Goal: Task Accomplishment & Management: Manage account settings

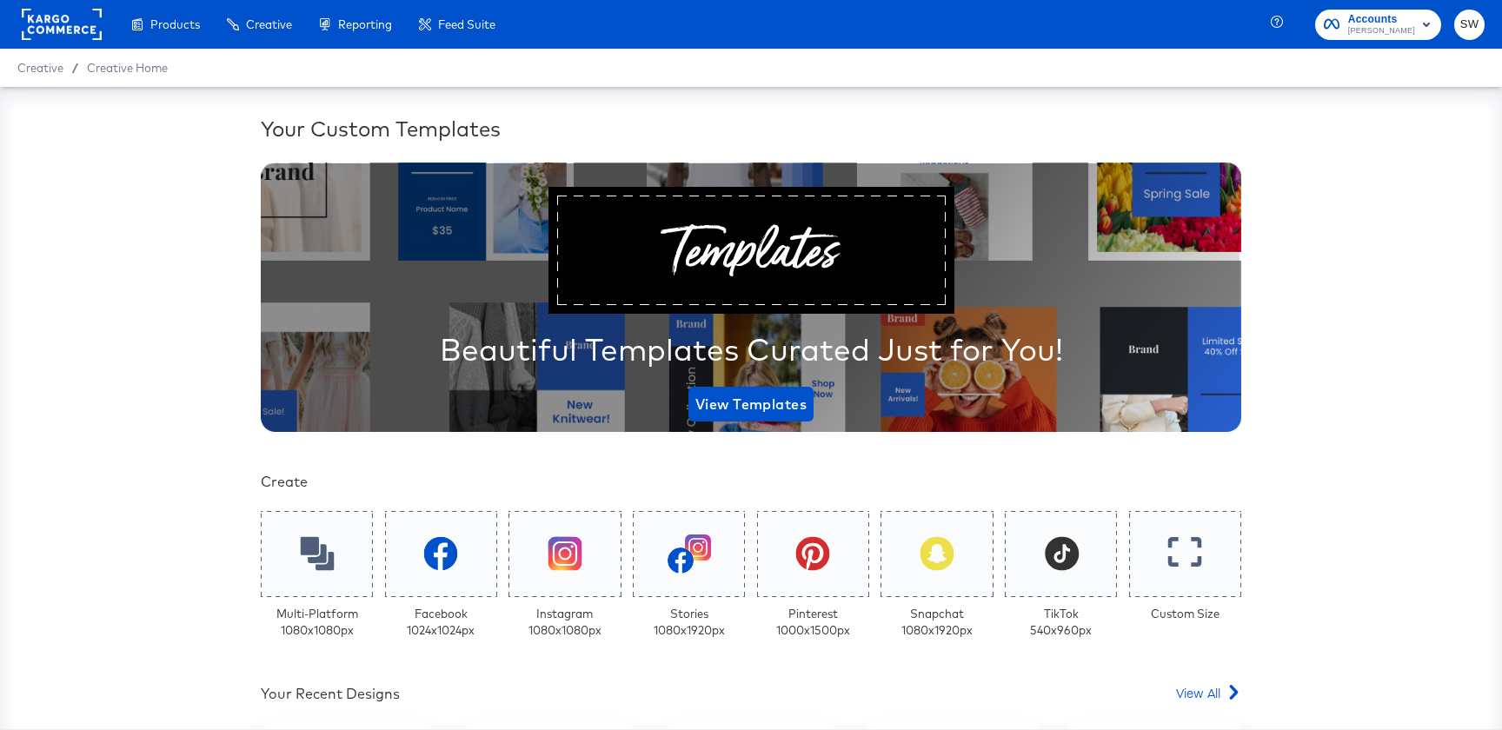
click at [1455, 23] on button "SW" at bounding box center [1470, 25] width 30 height 30
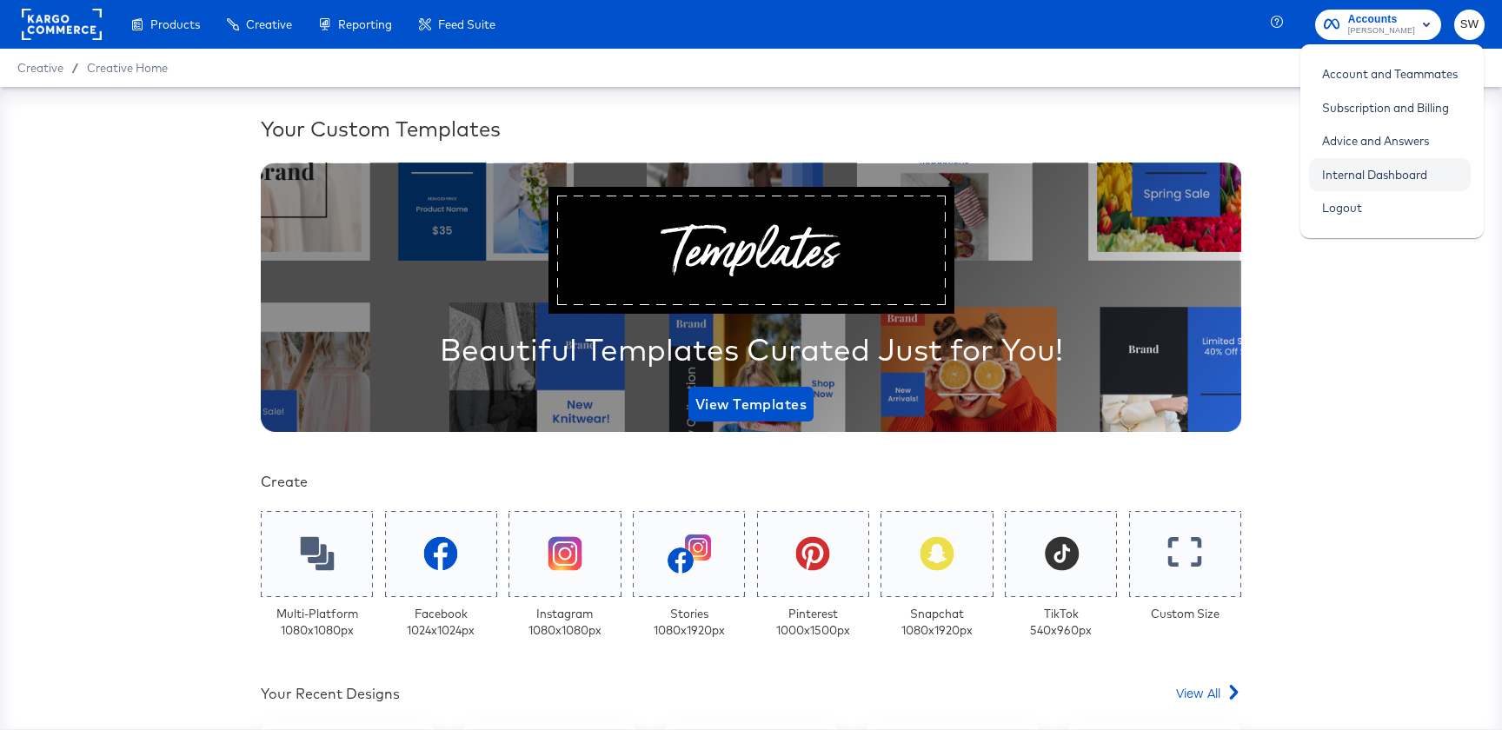
click at [1364, 173] on link "Internal Dashboard" at bounding box center [1374, 174] width 131 height 31
click at [1384, 84] on link "Account and Teammates" at bounding box center [1390, 73] width 162 height 31
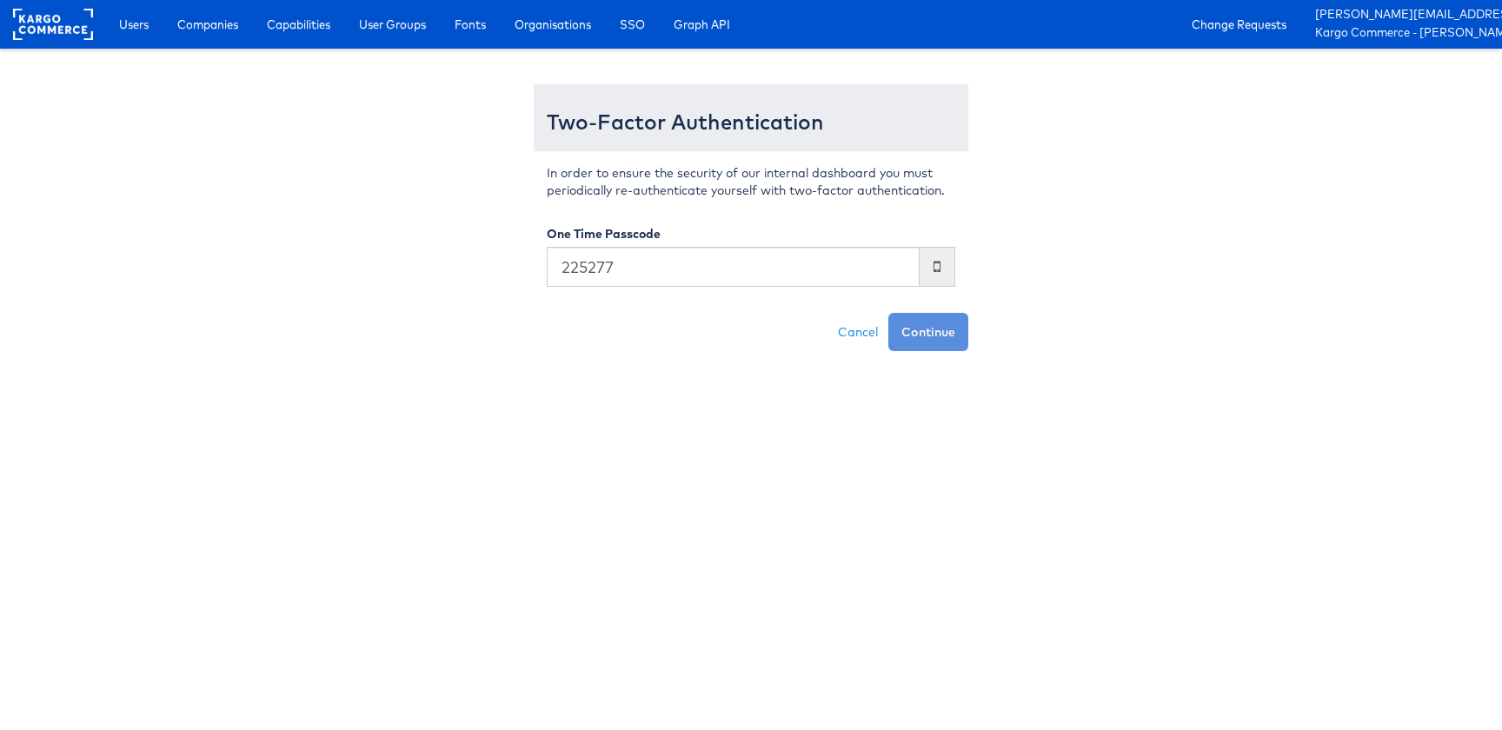
type input "225277"
click at [889, 313] on button "Continue" at bounding box center [929, 332] width 80 height 38
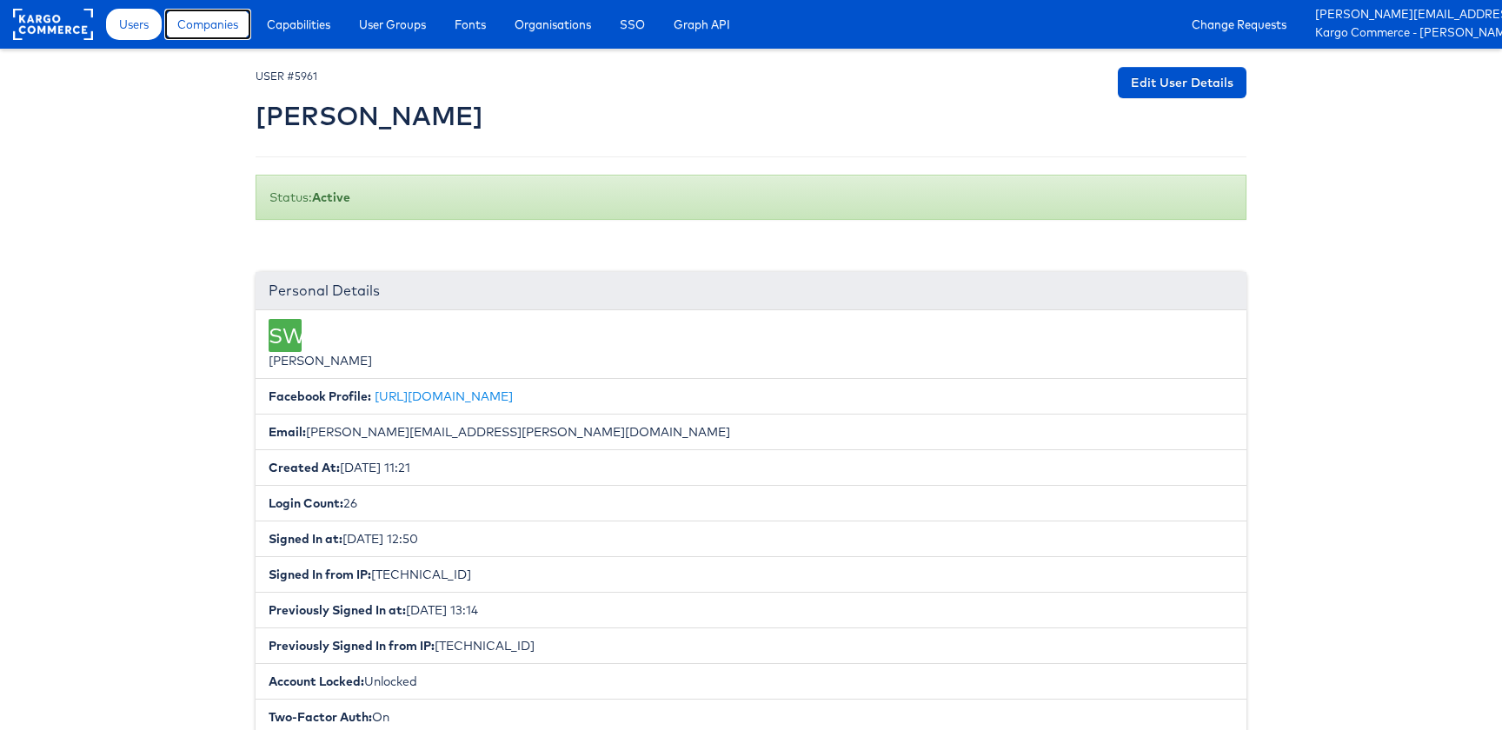
click at [202, 36] on link "Companies" at bounding box center [207, 24] width 87 height 31
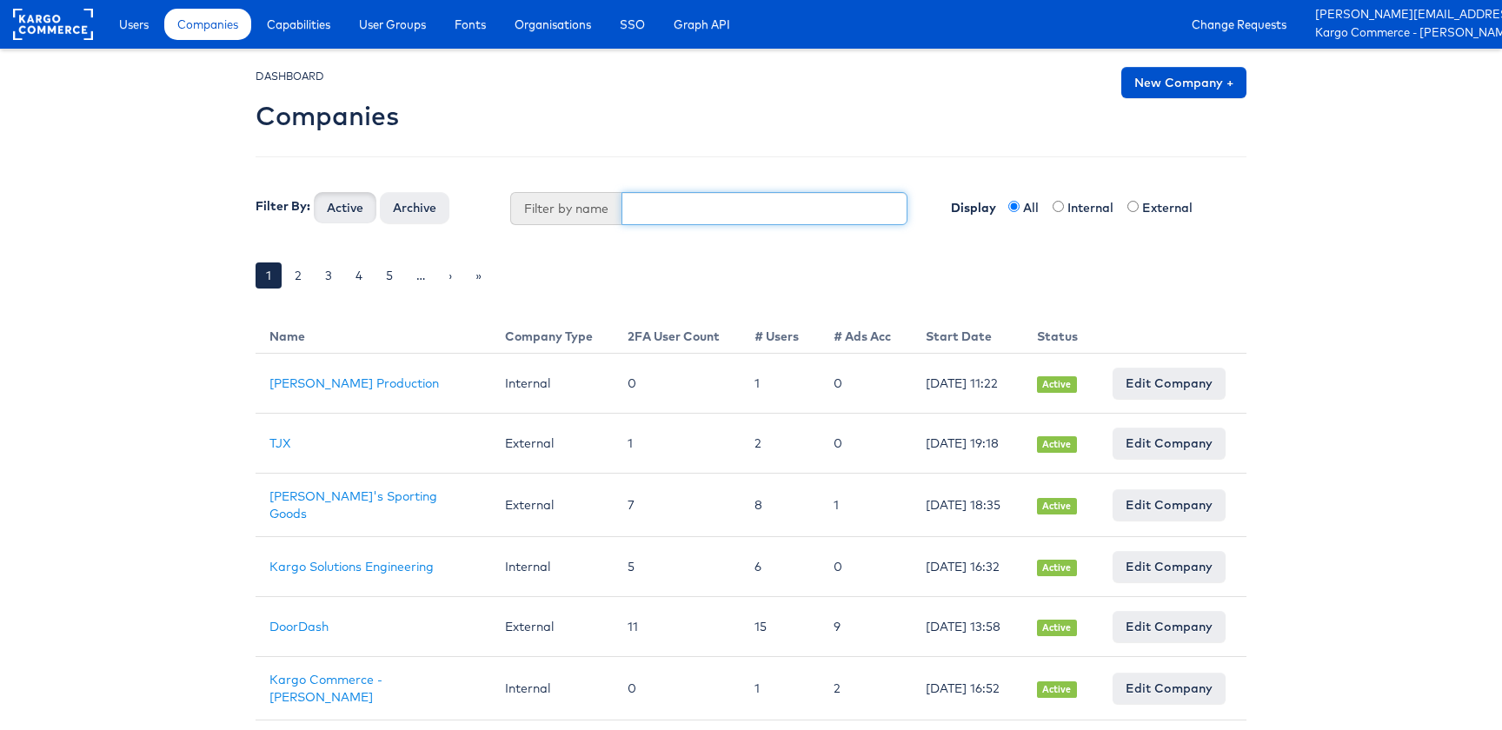
click at [657, 217] on input "text" at bounding box center [765, 208] width 287 height 33
paste input "2859"
type input "2859"
click at [314, 192] on button "Active" at bounding box center [345, 207] width 63 height 31
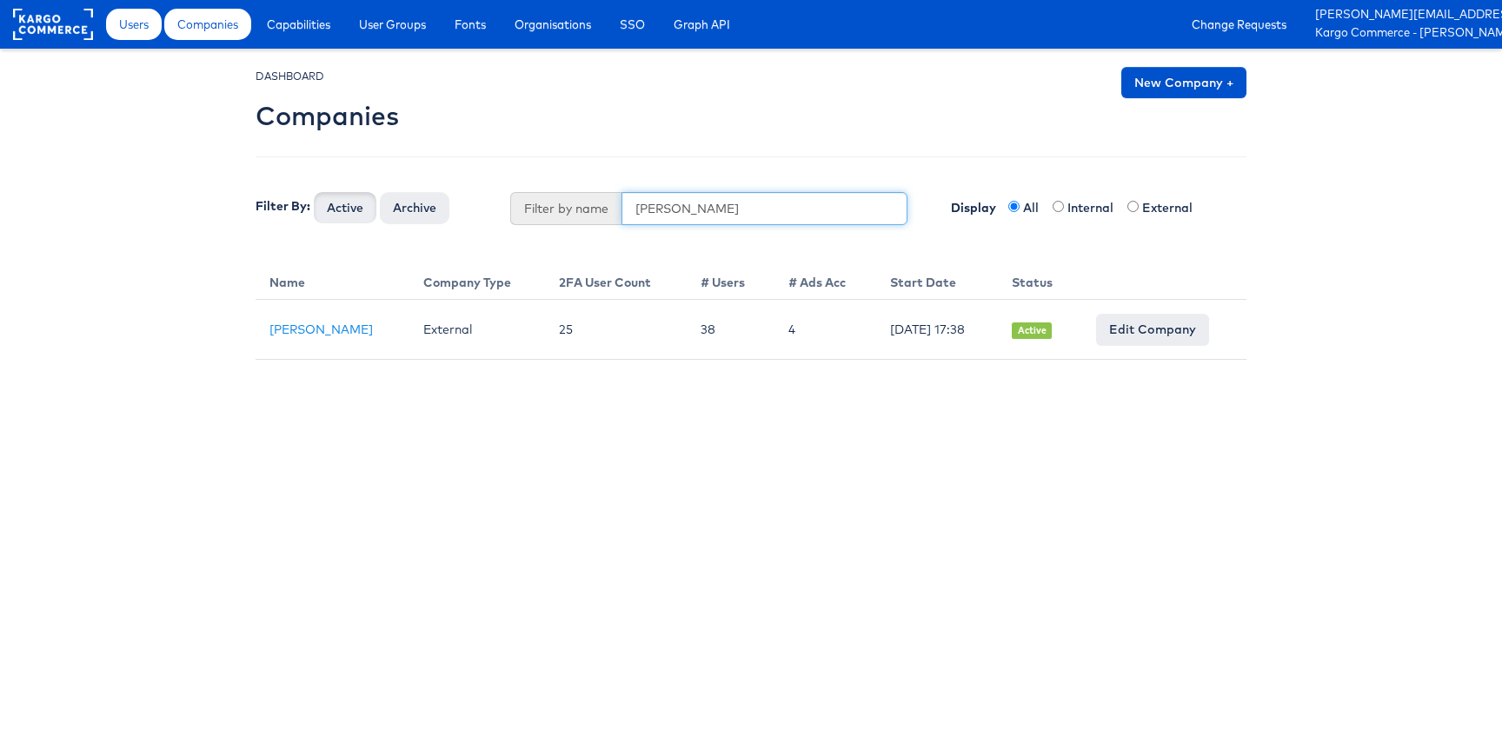
type input "jules"
click at [129, 32] on span "Users" at bounding box center [134, 24] width 30 height 17
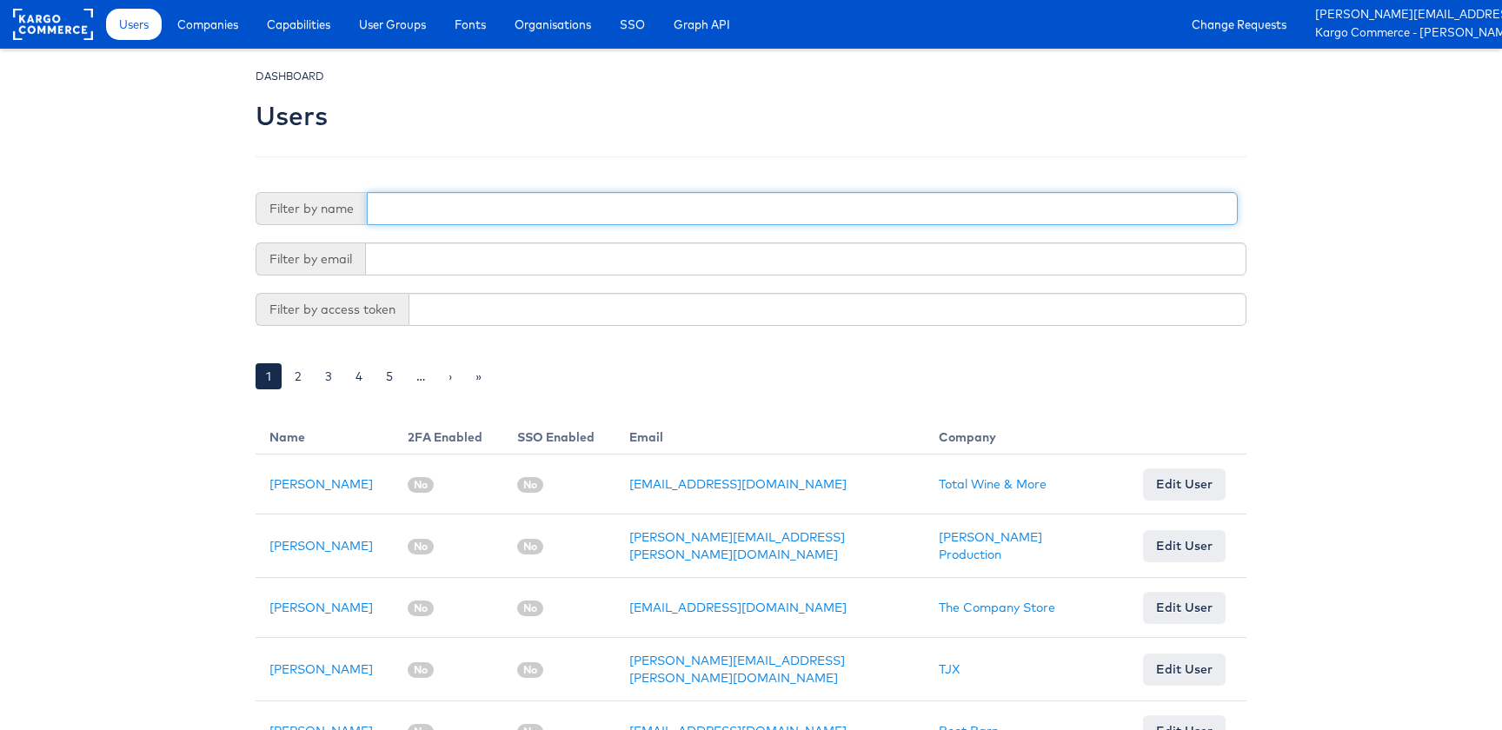
click at [461, 205] on input "text" at bounding box center [802, 208] width 871 height 33
type input "[PERSON_NAME]"
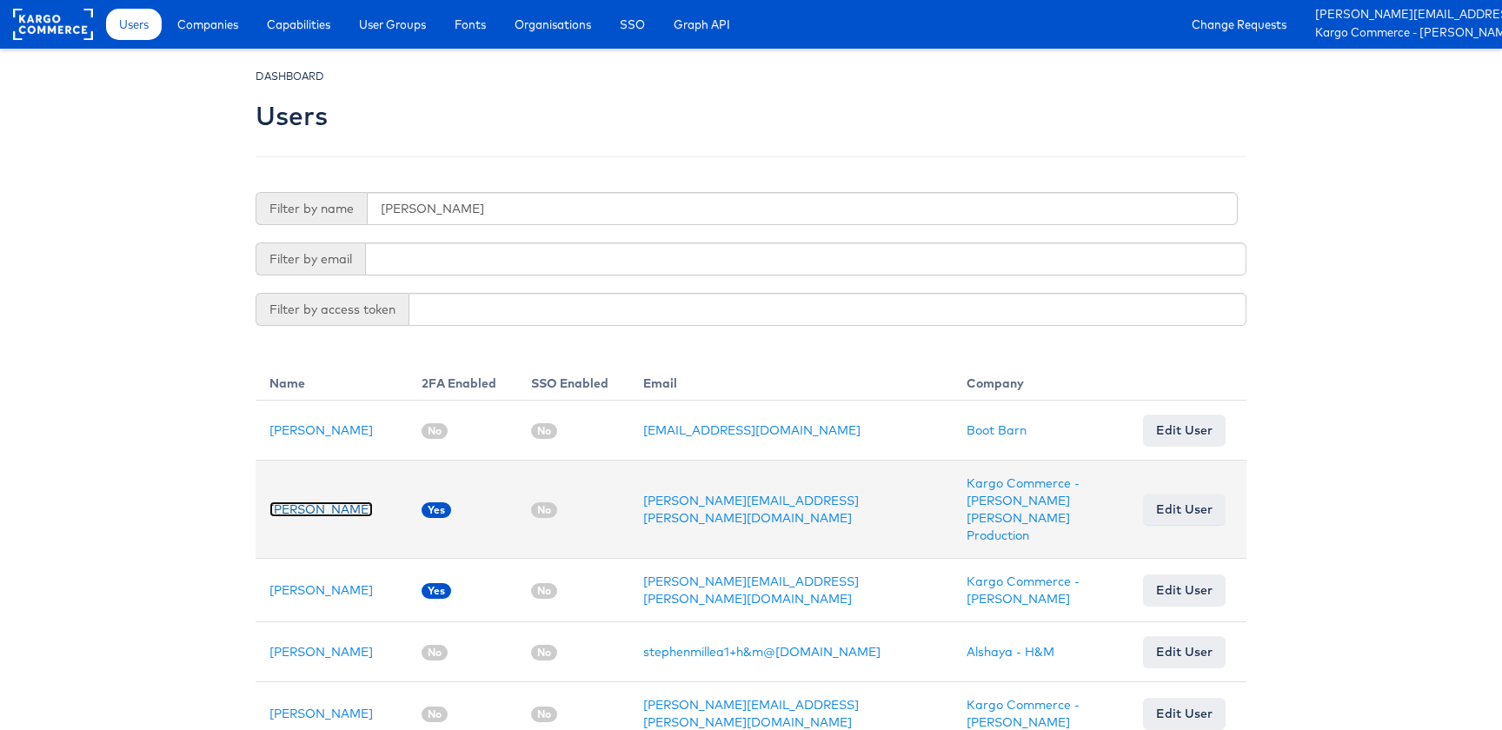
click at [294, 502] on link "Stephen Walsh" at bounding box center [321, 510] width 103 height 16
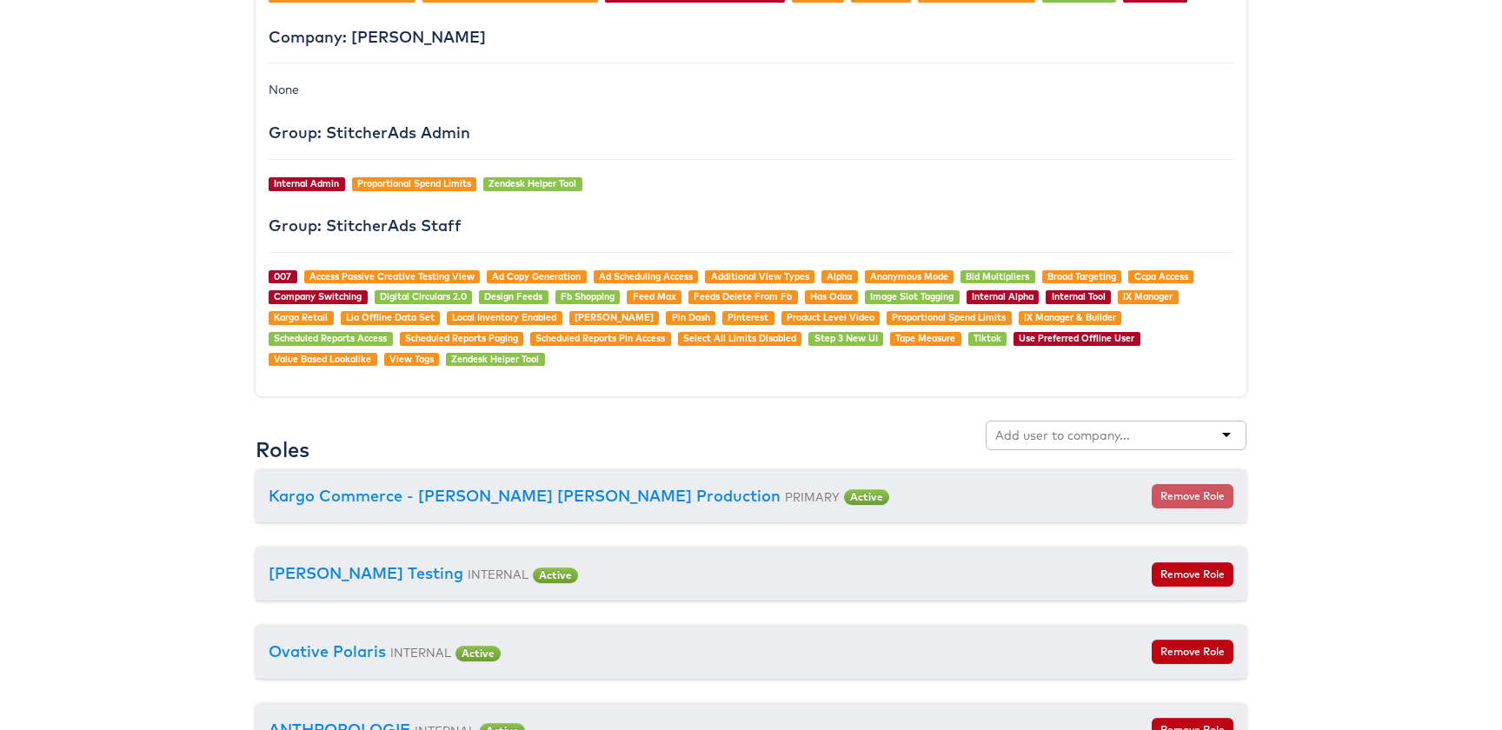
scroll to position [1713, 0]
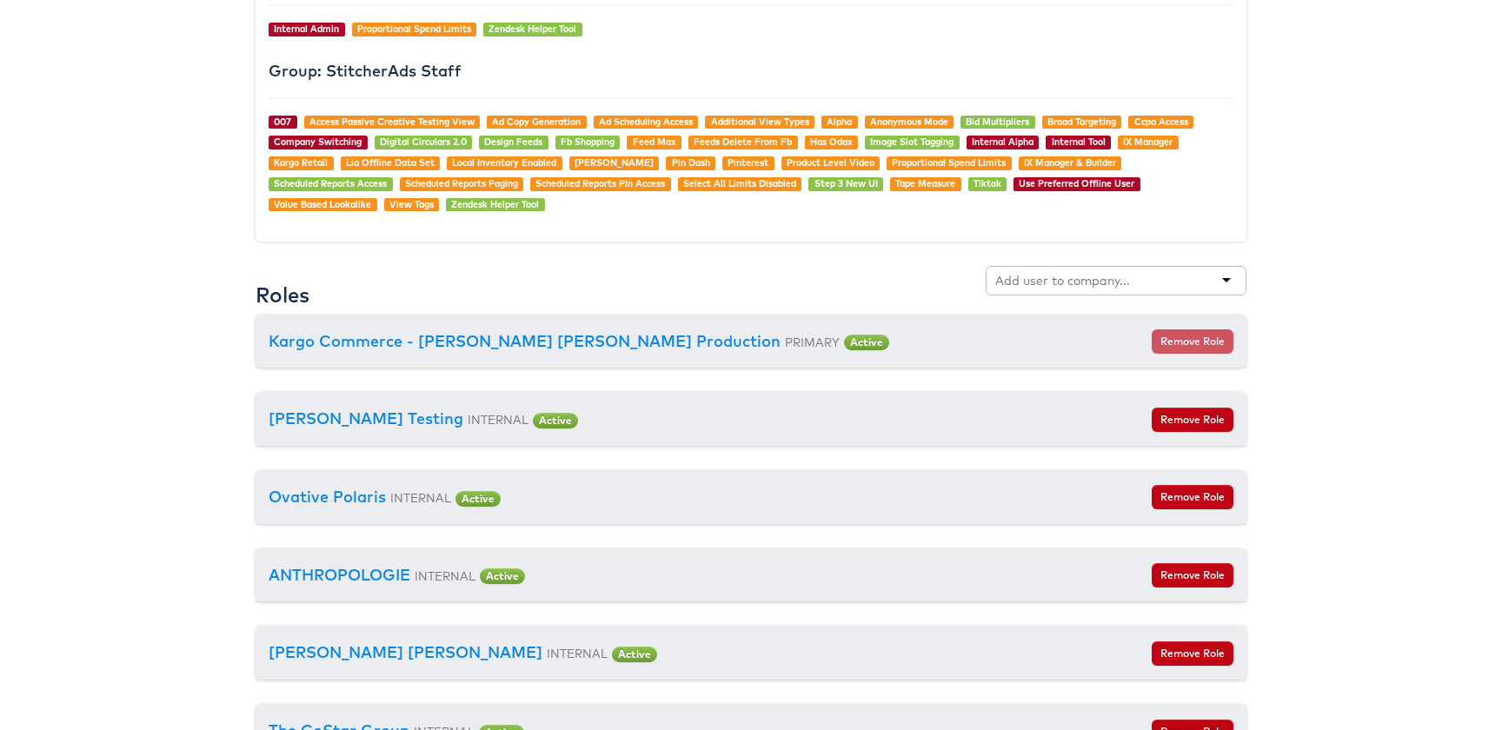
click at [1059, 285] on input "text" at bounding box center [1064, 280] width 137 height 17
type input "[PERSON_NAME]"
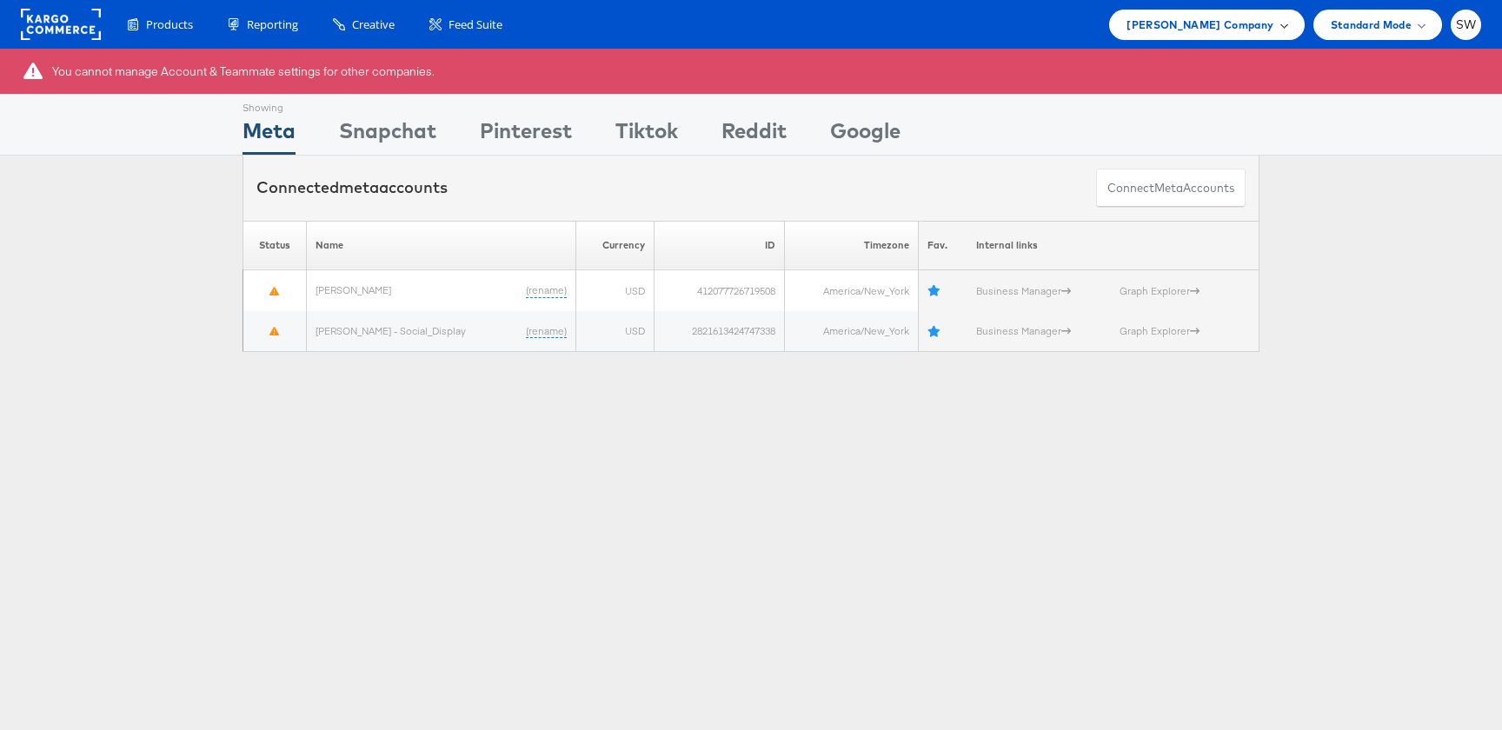
click at [1238, 10] on div "Belk Company" at bounding box center [1206, 25] width 195 height 30
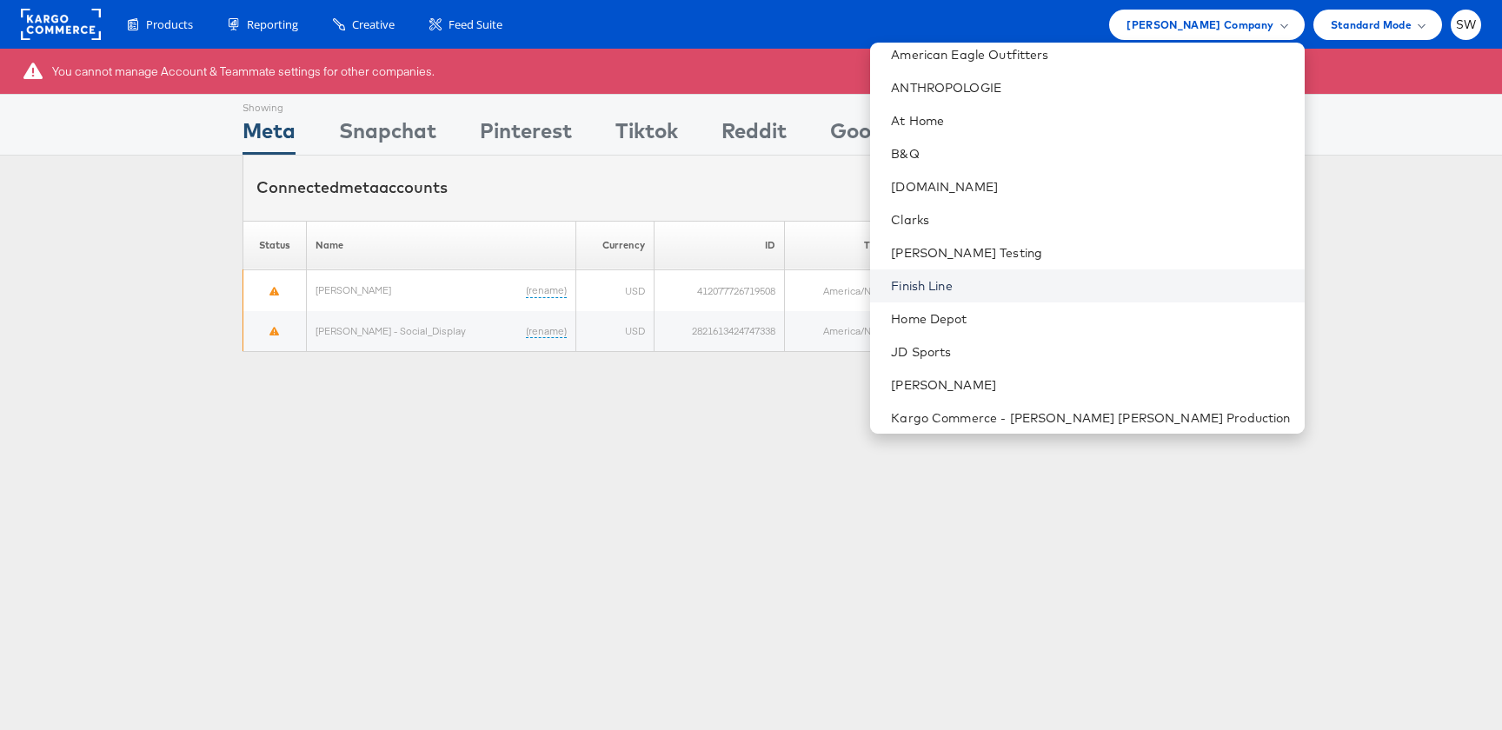
scroll to position [80, 0]
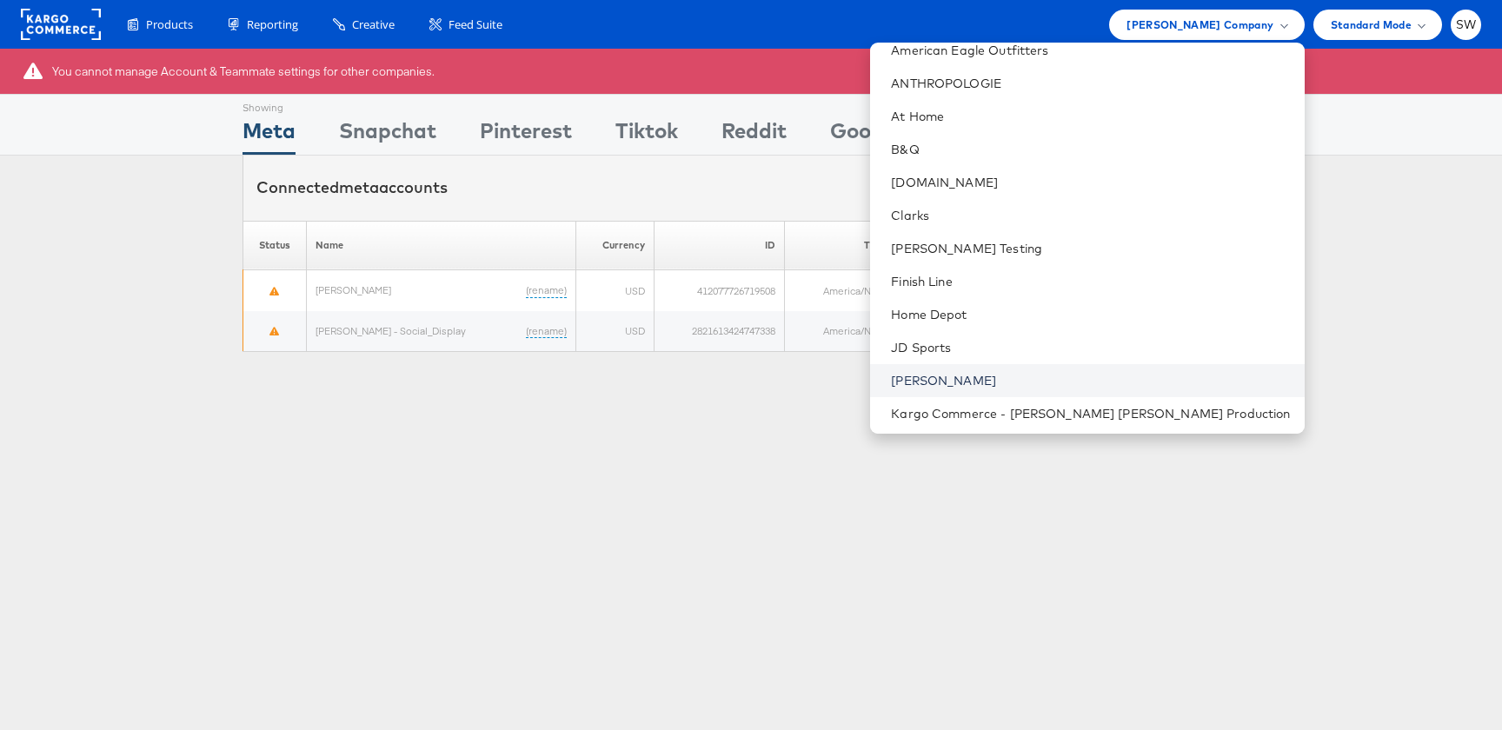
click at [1058, 372] on link "Jules" at bounding box center [1090, 380] width 399 height 17
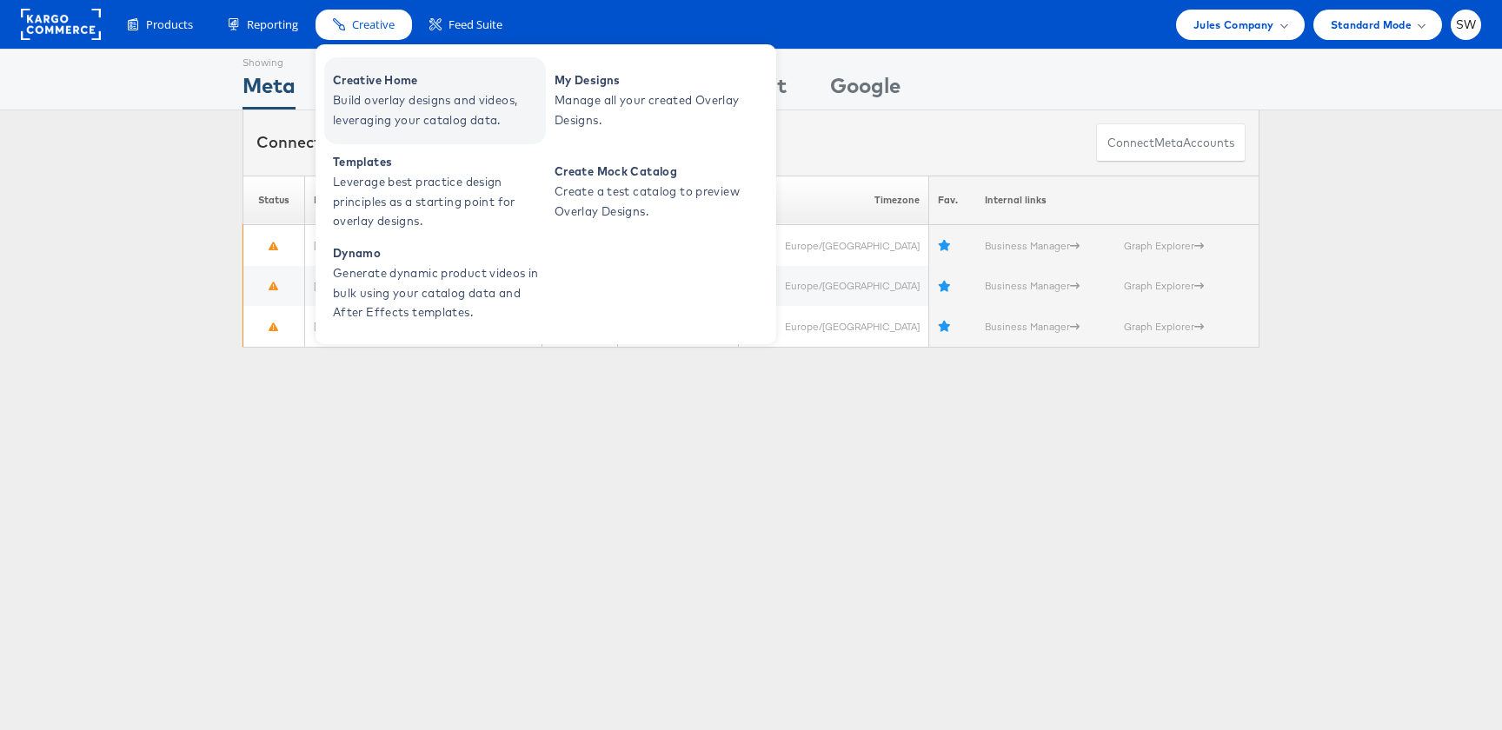
click at [359, 98] on span "Build overlay designs and videos, leveraging your catalog data." at bounding box center [437, 110] width 209 height 40
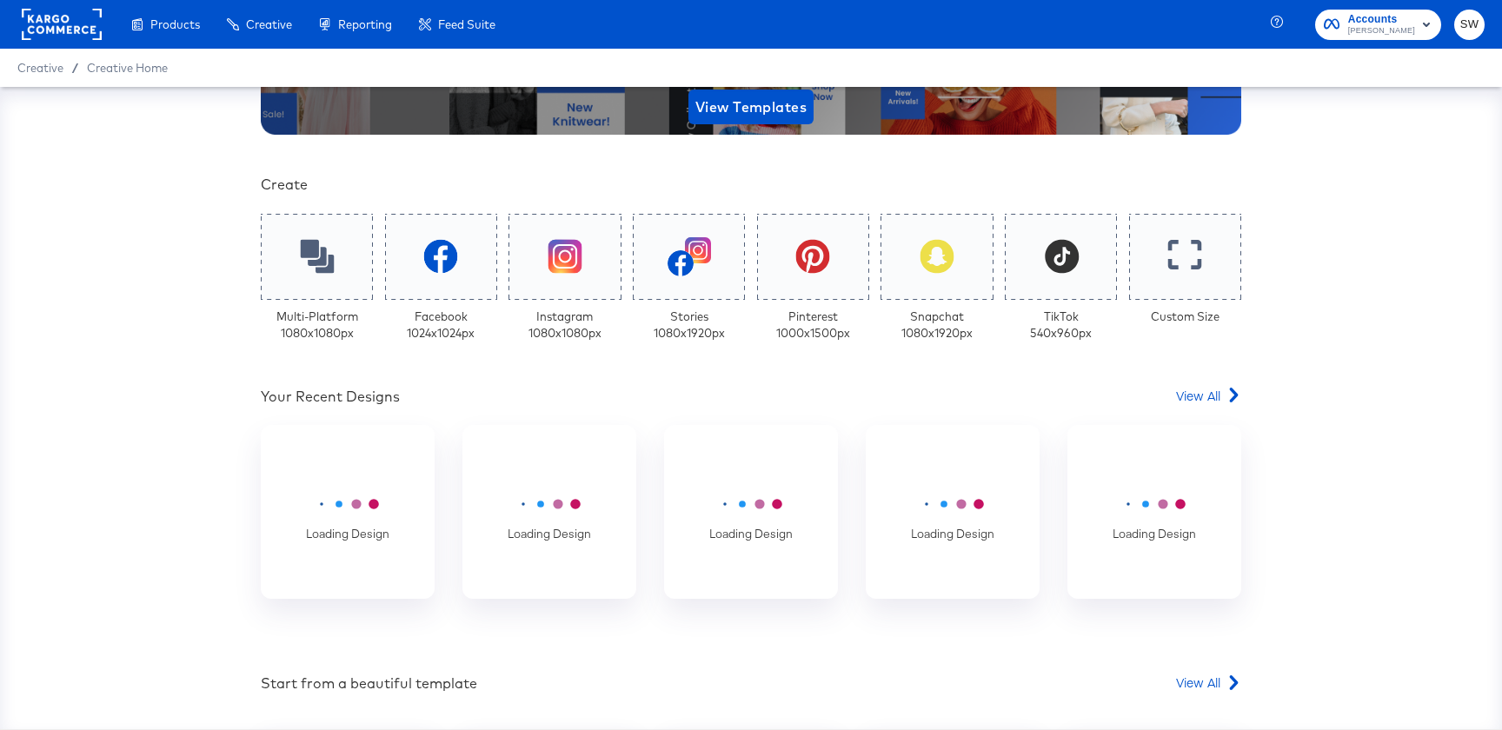
scroll to position [568, 0]
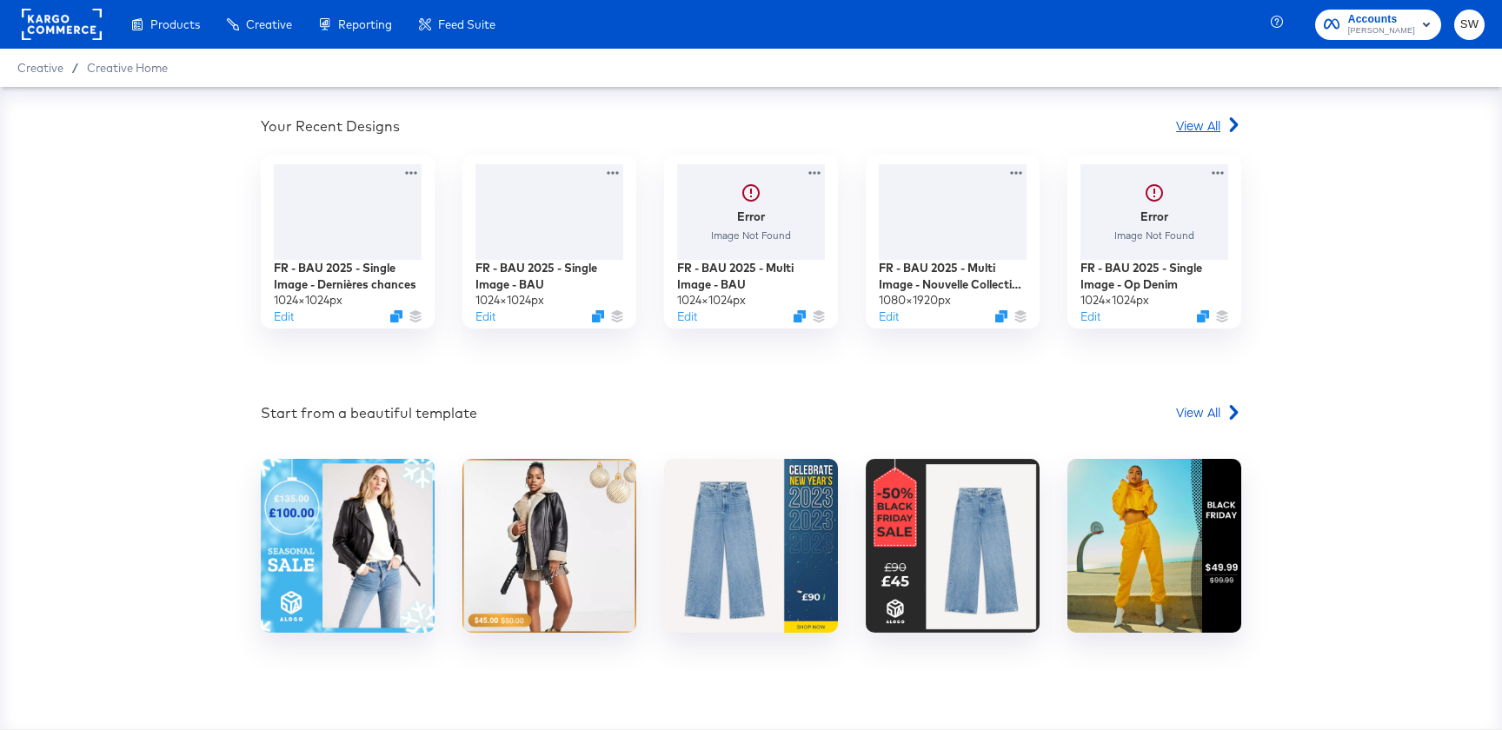
click at [1216, 125] on span "View All" at bounding box center [1198, 125] width 44 height 17
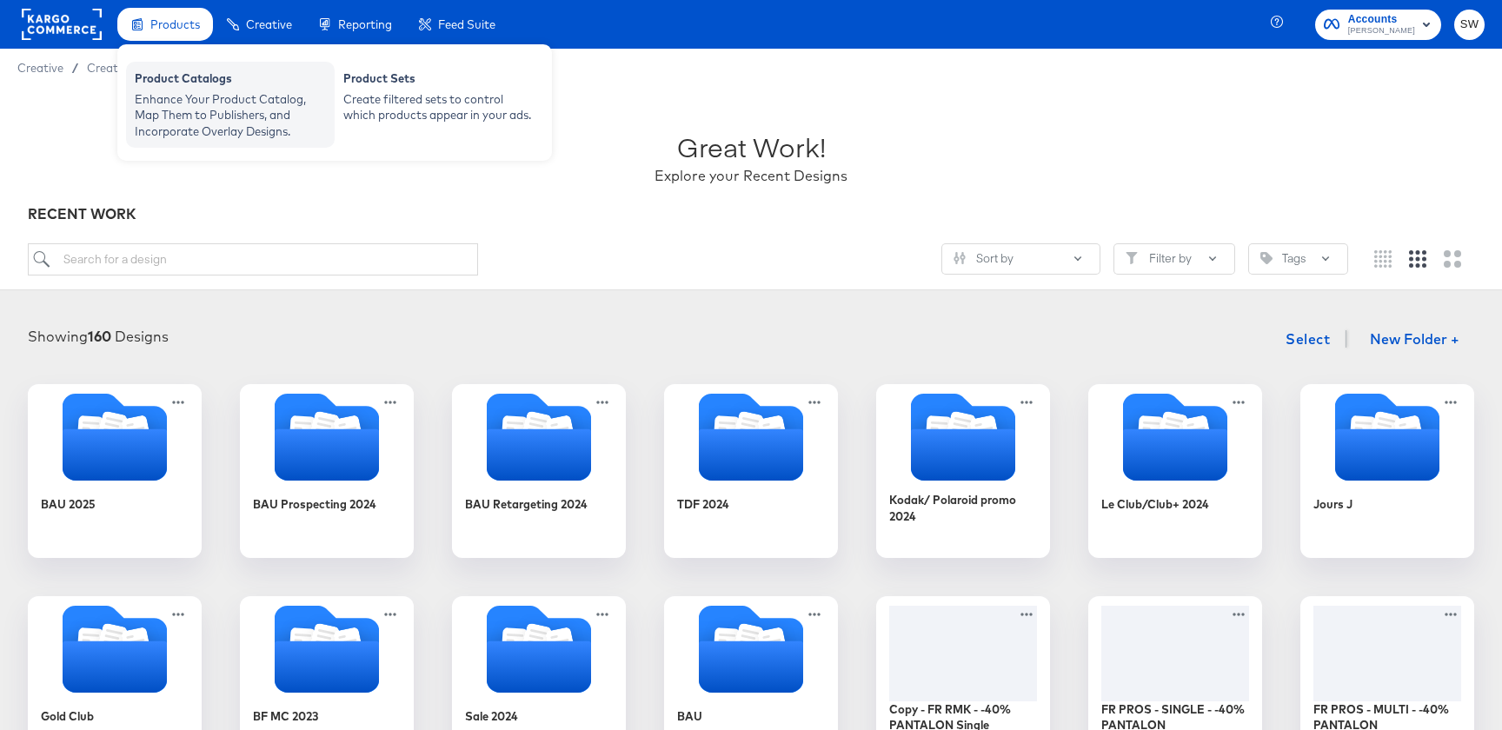
click at [182, 80] on div "Product Catalogs" at bounding box center [230, 80] width 191 height 21
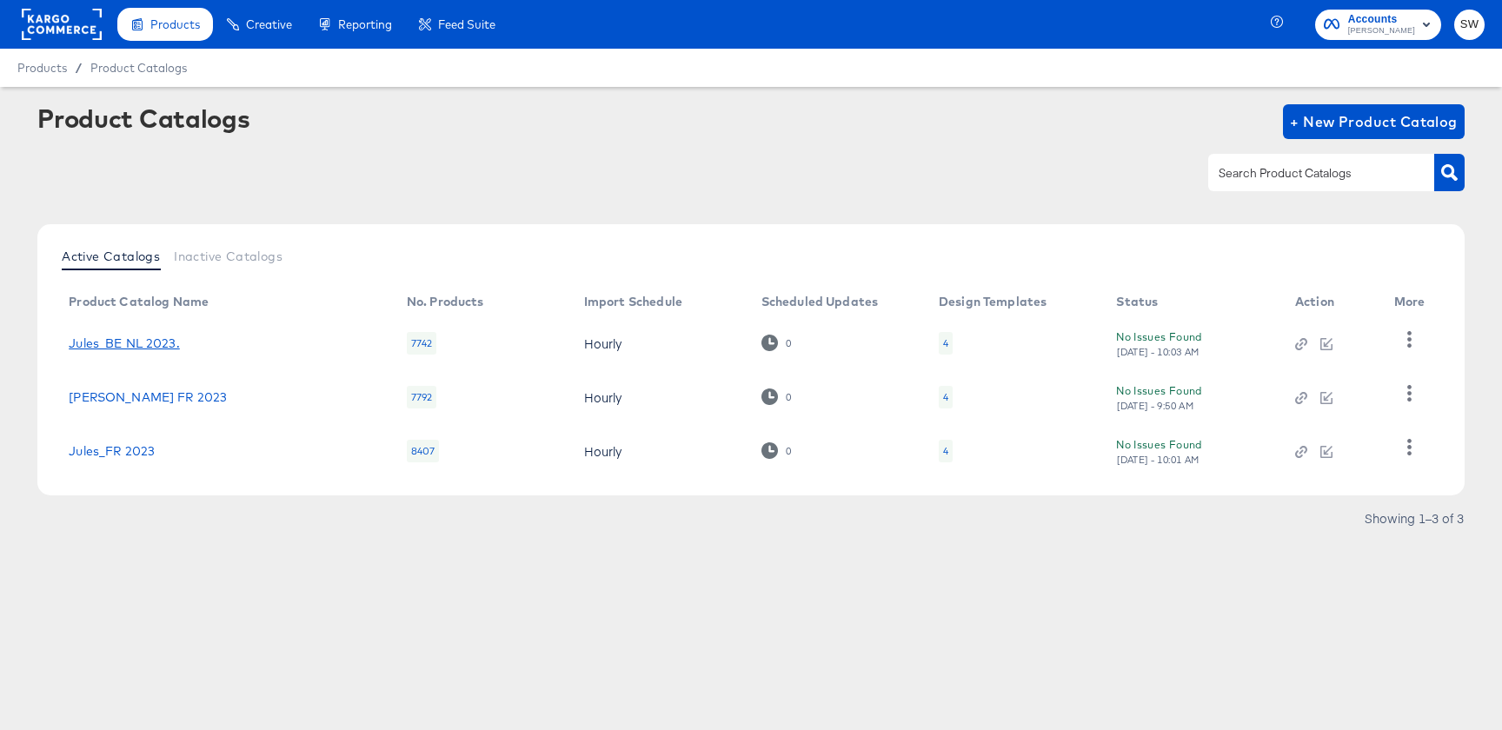
click at [133, 336] on link "Jules_BE NL 2023." at bounding box center [124, 343] width 111 height 14
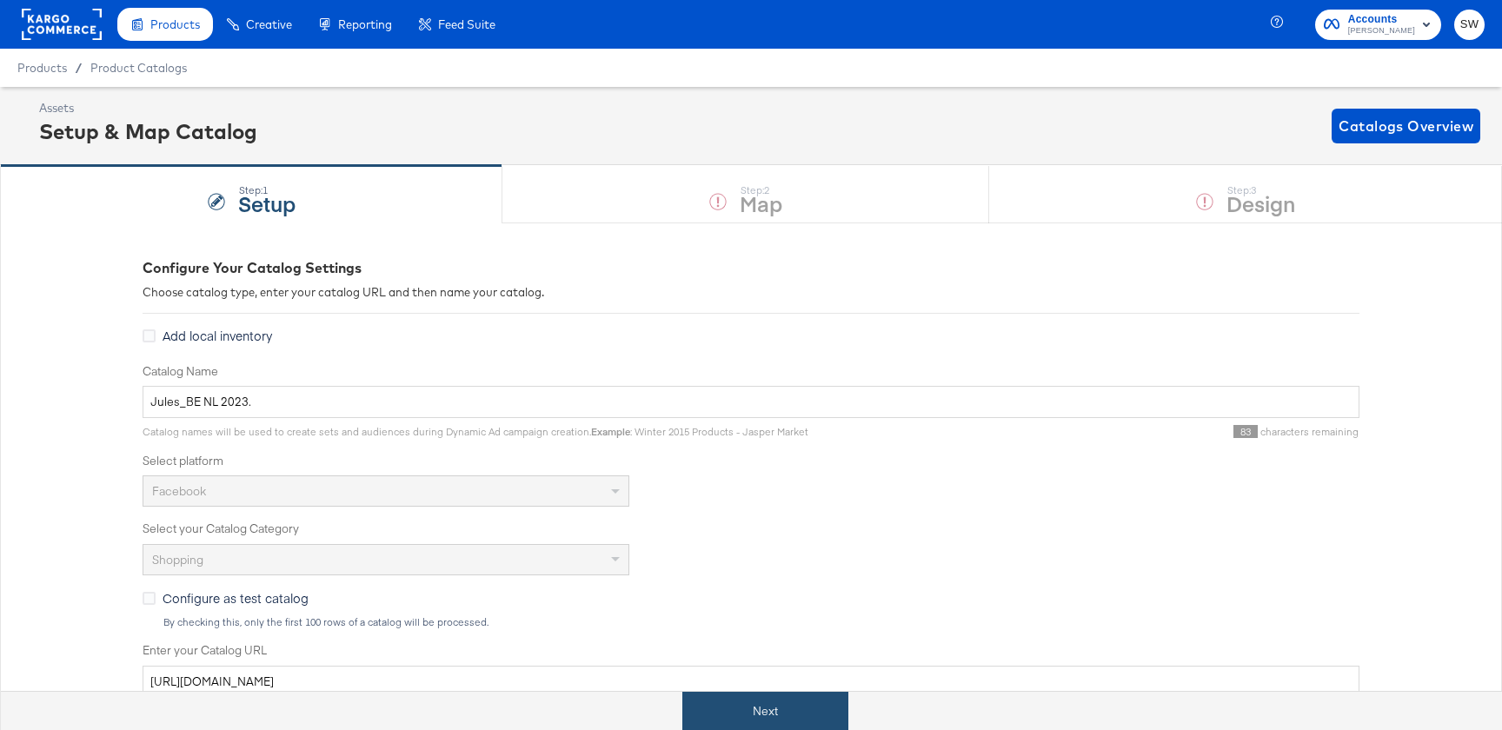
click at [811, 705] on button "Next" at bounding box center [766, 711] width 166 height 39
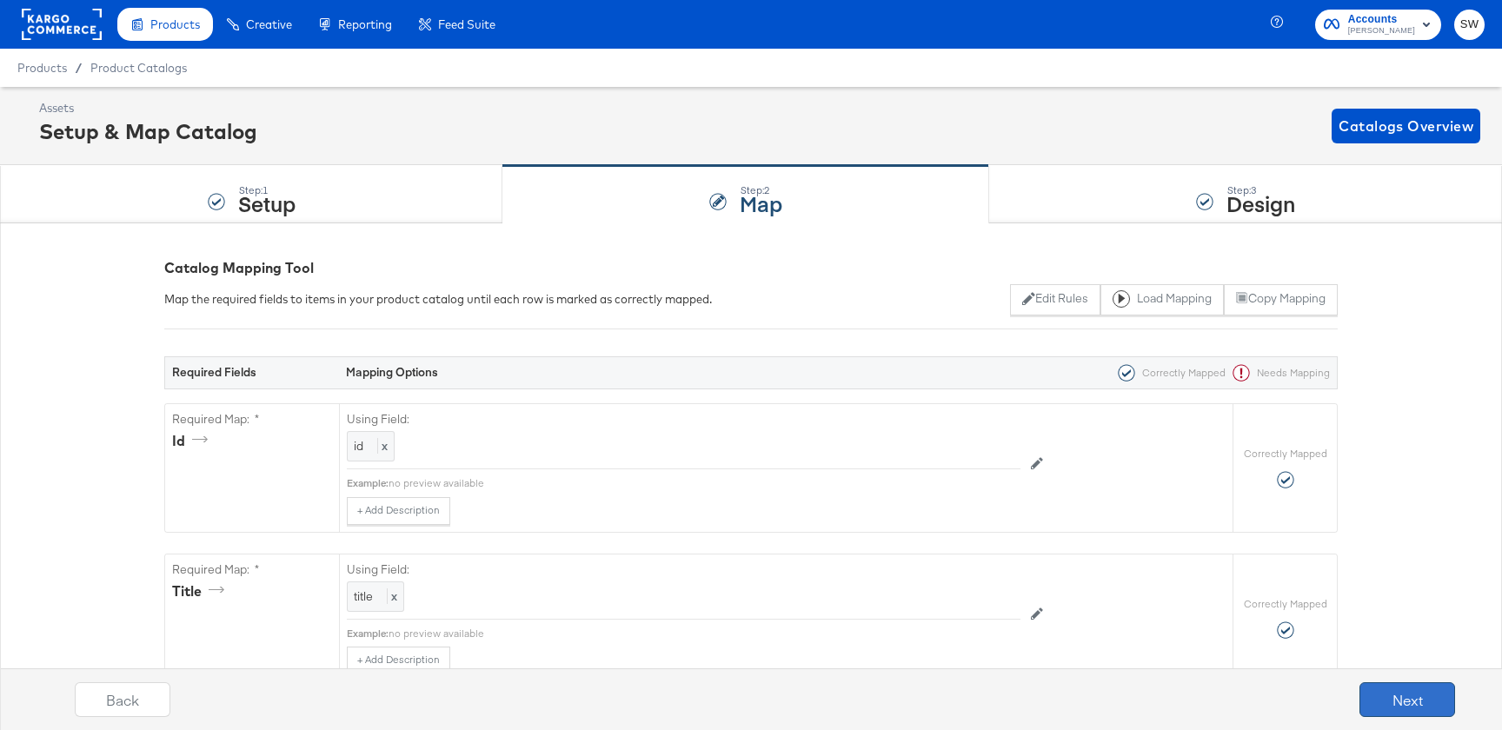
click at [1383, 703] on button "Next" at bounding box center [1408, 700] width 96 height 35
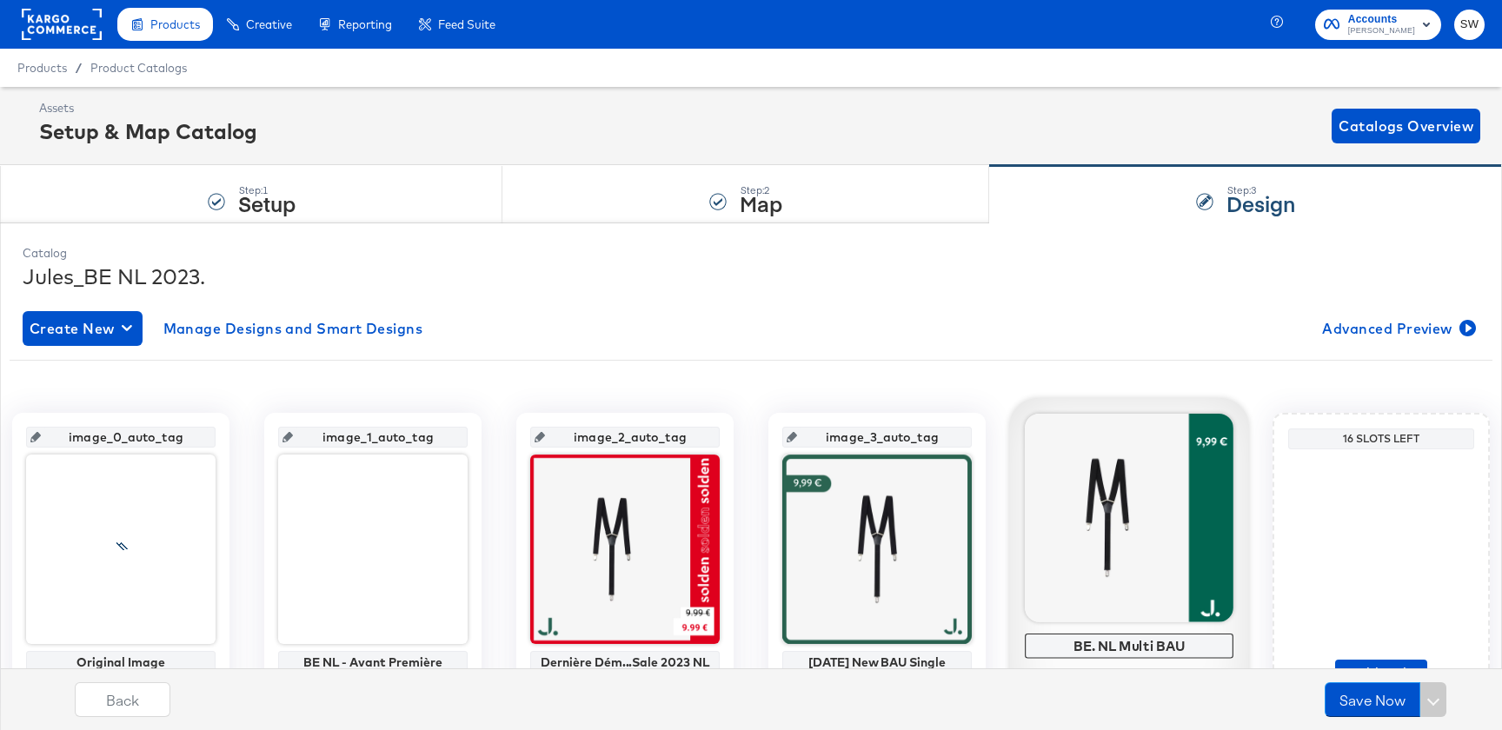
scroll to position [98, 0]
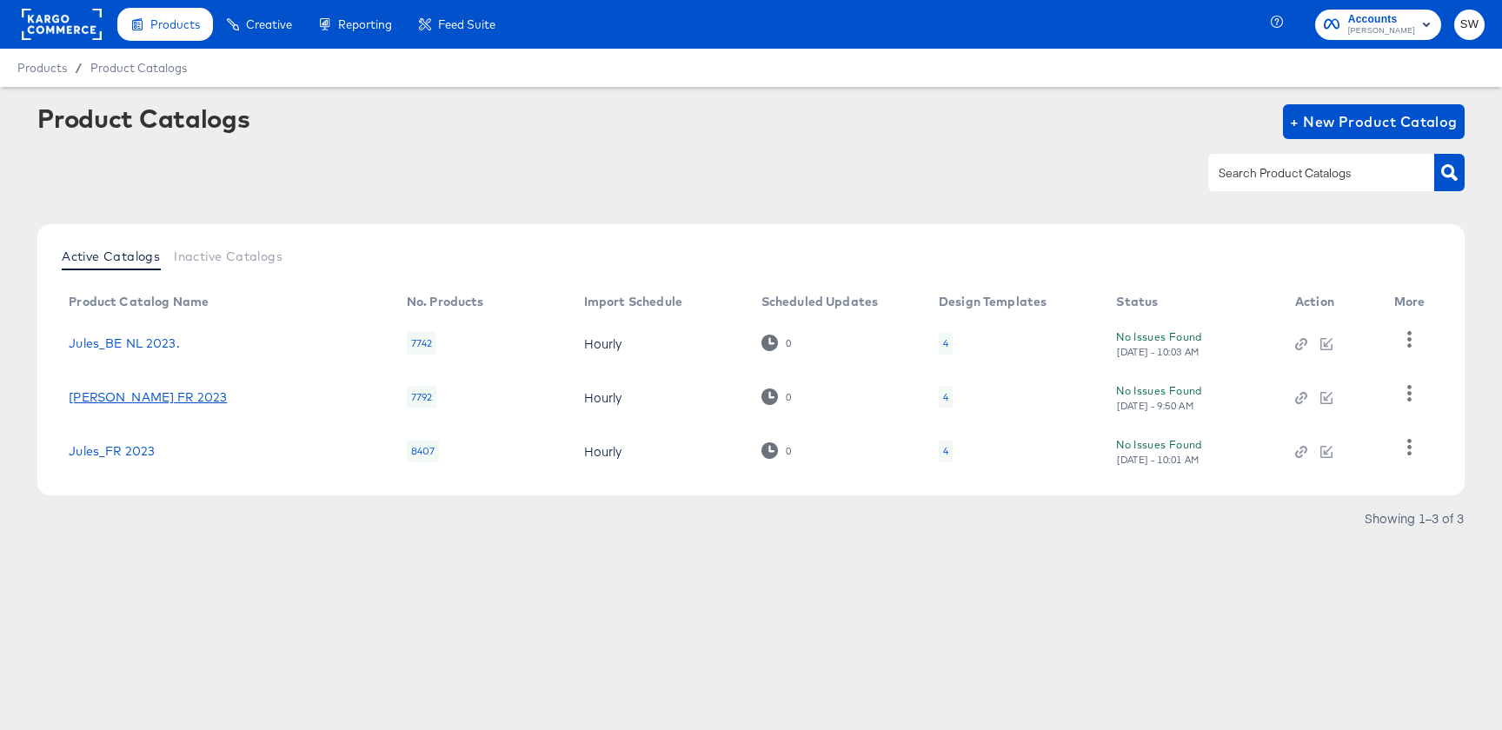
click at [143, 393] on link "Jules_BE FR 2023" at bounding box center [148, 397] width 158 height 14
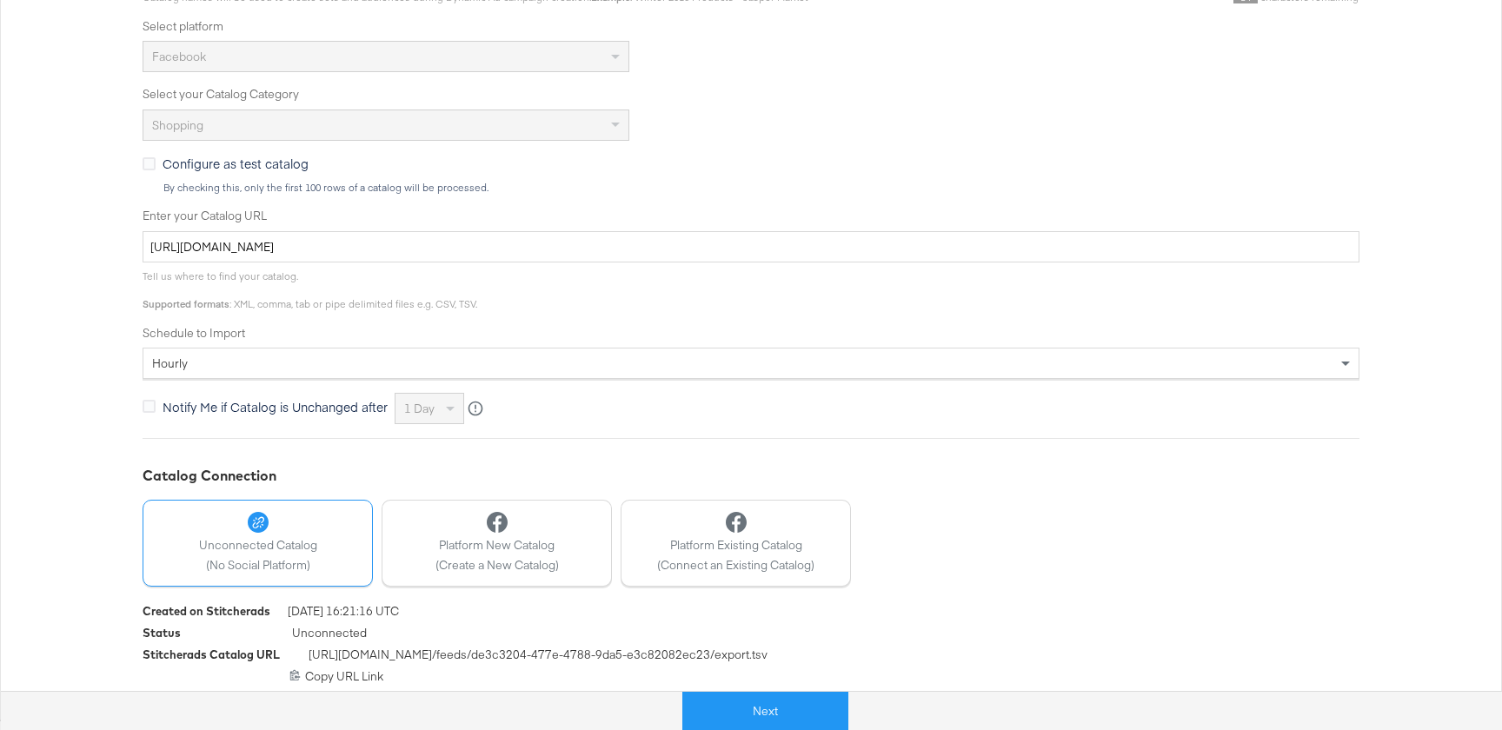
scroll to position [436, 0]
click at [769, 706] on button "Next" at bounding box center [766, 711] width 166 height 39
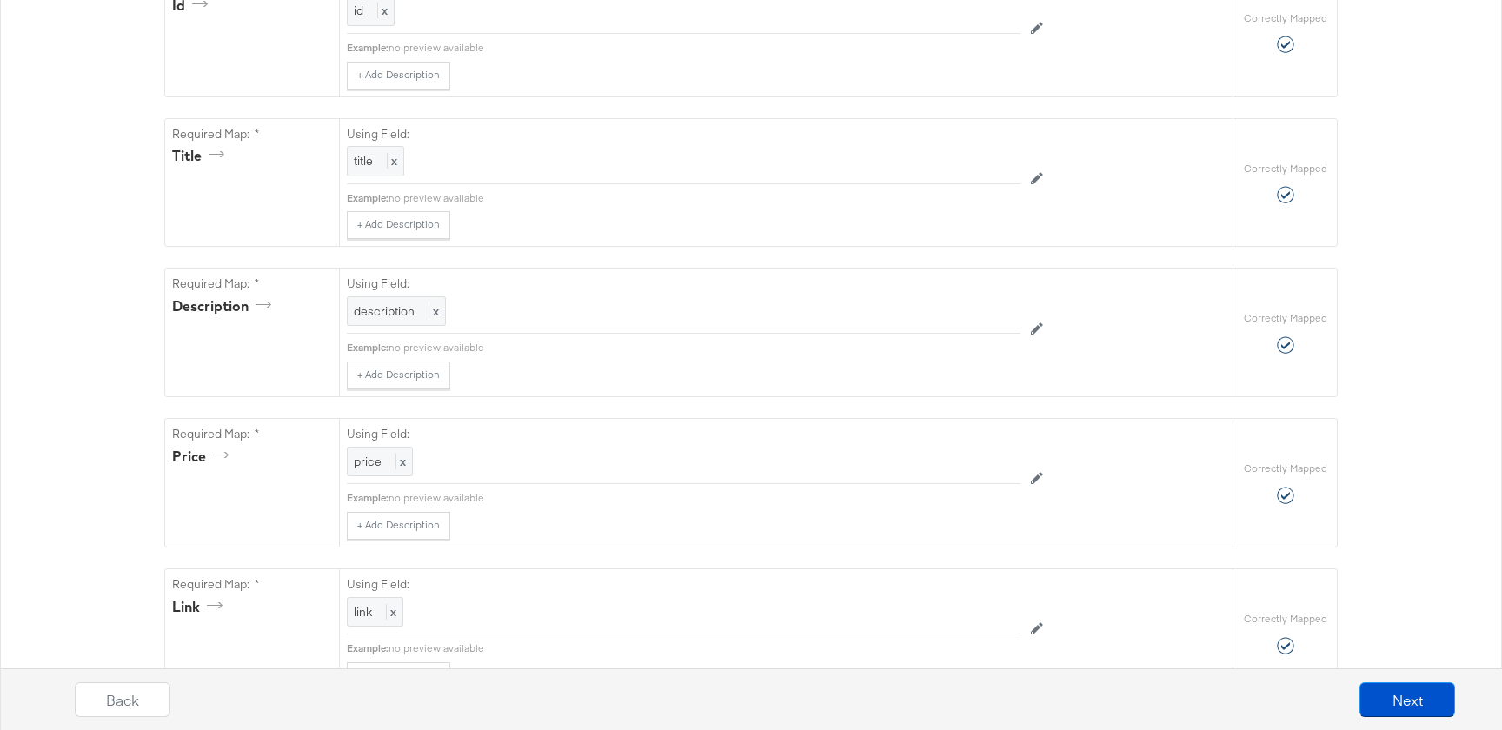
scroll to position [0, 0]
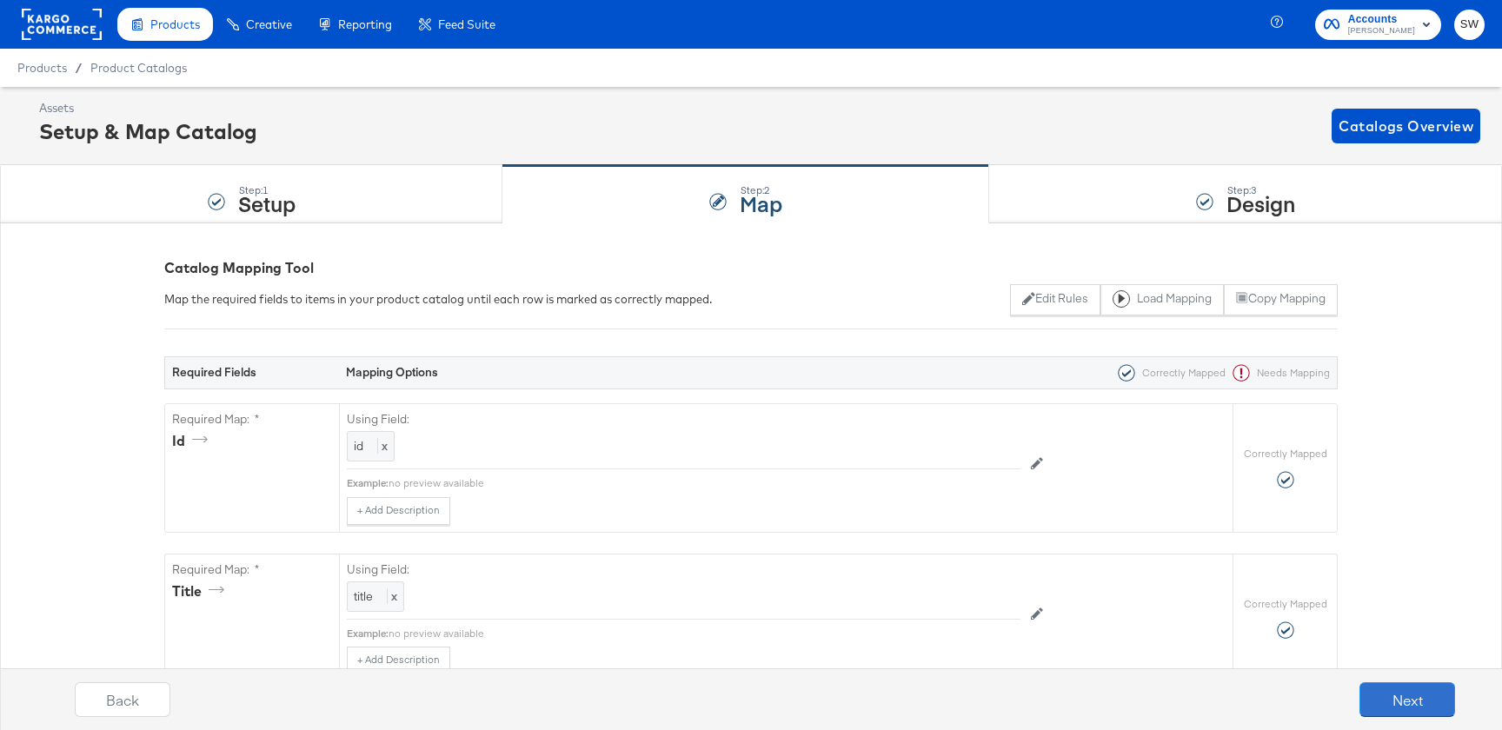
click at [1375, 709] on button "Next" at bounding box center [1408, 700] width 96 height 35
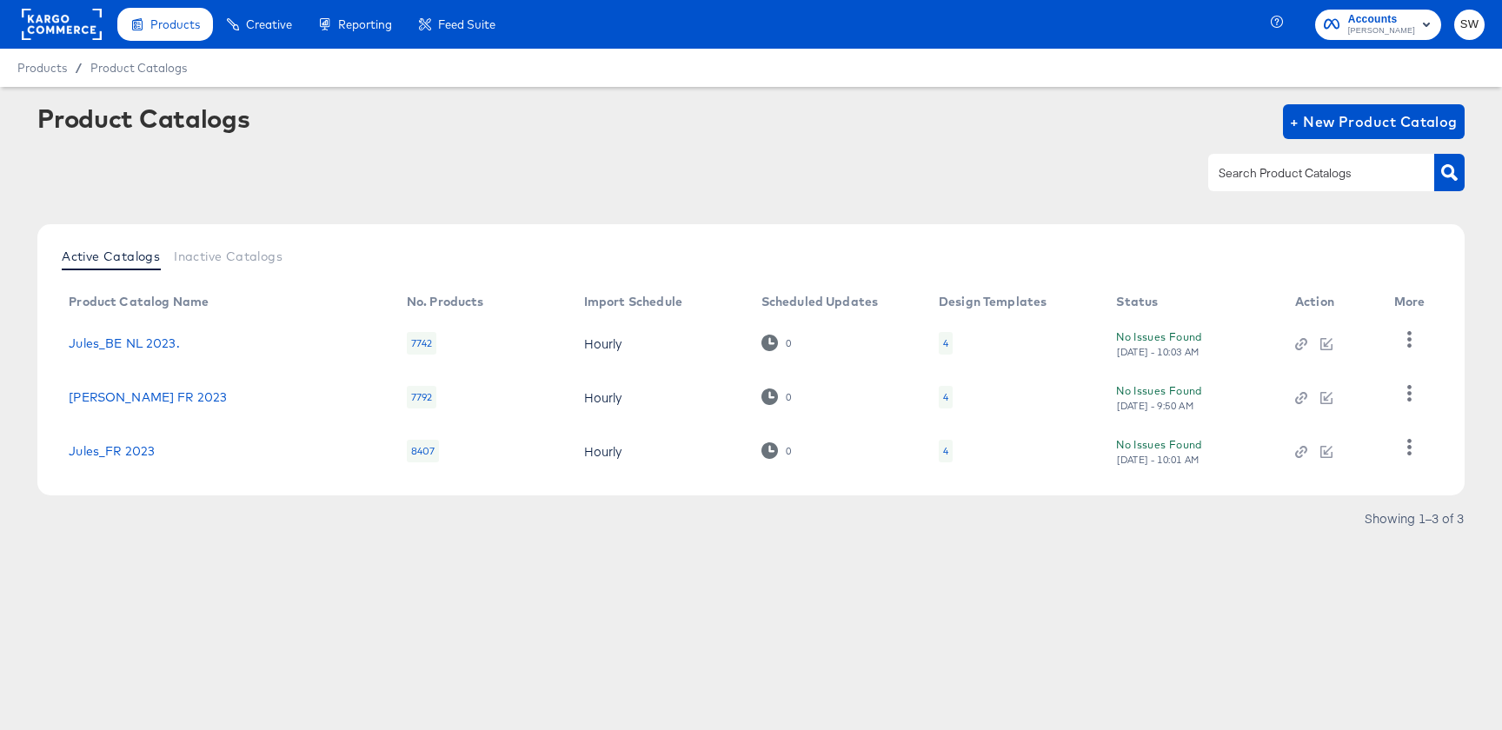
click at [84, 463] on td "Jules_FR 2023" at bounding box center [224, 451] width 338 height 54
click at [89, 454] on link "Jules_FR 2023" at bounding box center [112, 451] width 86 height 14
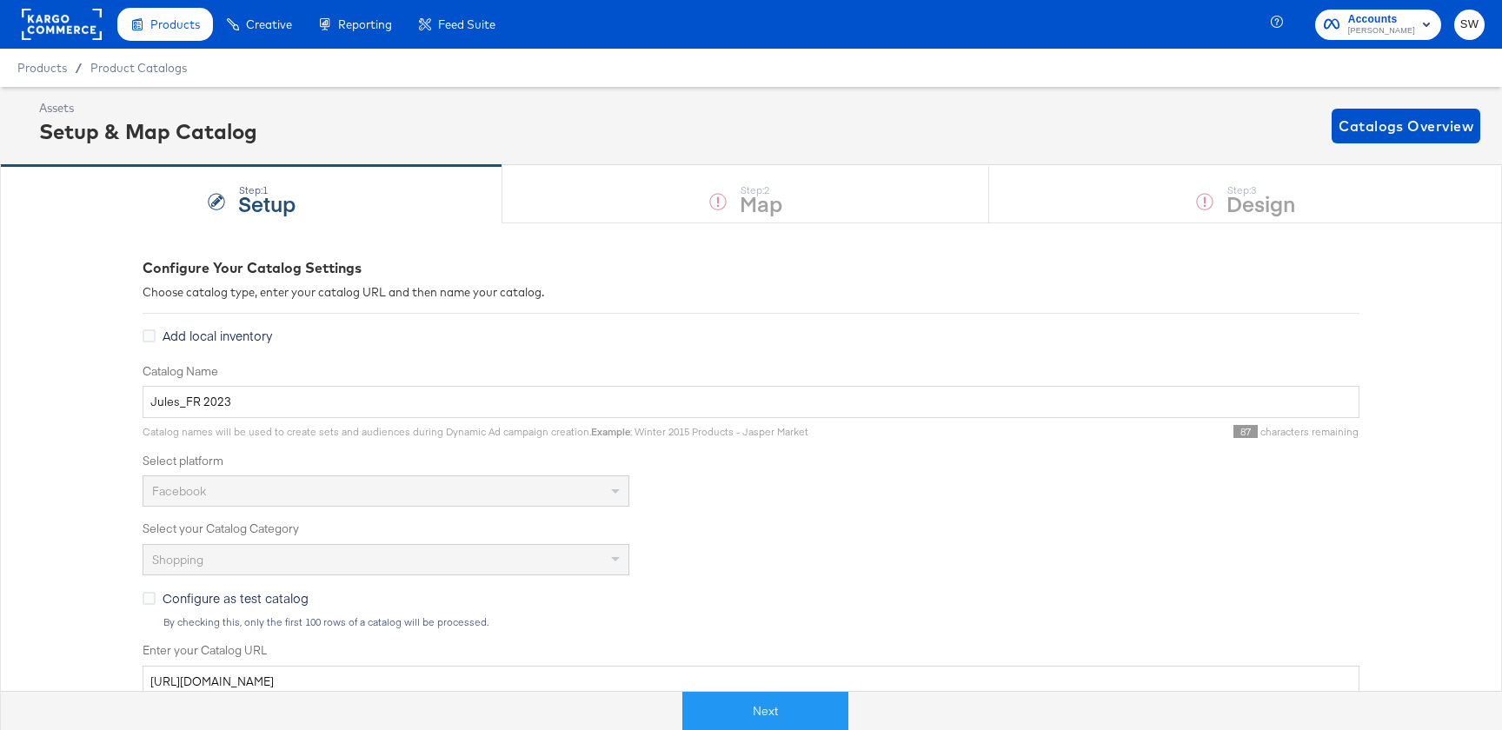
click at [680, 709] on div at bounding box center [342, 711] width 682 height 39
click at [824, 708] on button "Next" at bounding box center [766, 711] width 166 height 39
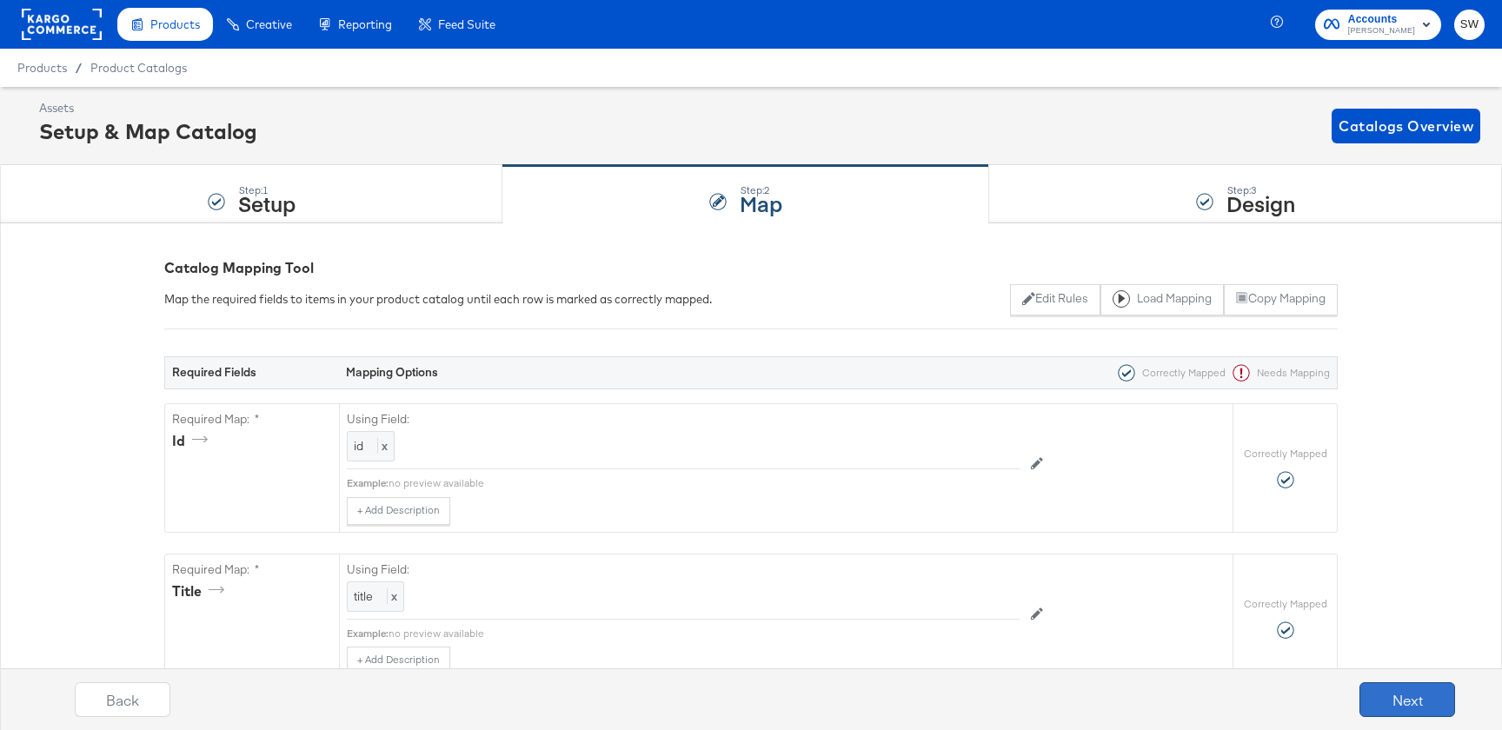
click at [1362, 705] on button "Next" at bounding box center [1408, 700] width 96 height 35
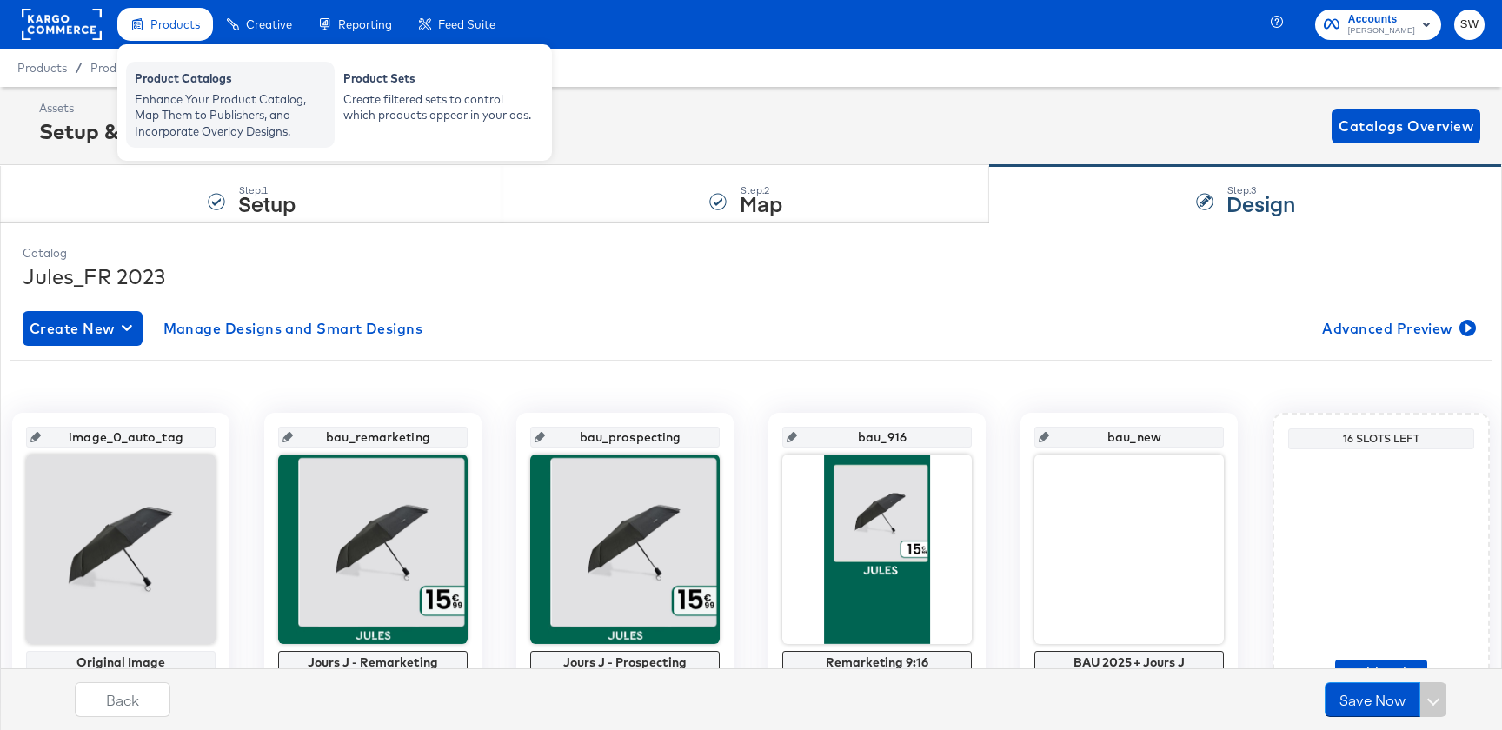
click at [191, 94] on div "Enhance Your Product Catalog, Map Them to Publishers, and Incorporate Overlay D…" at bounding box center [230, 115] width 191 height 49
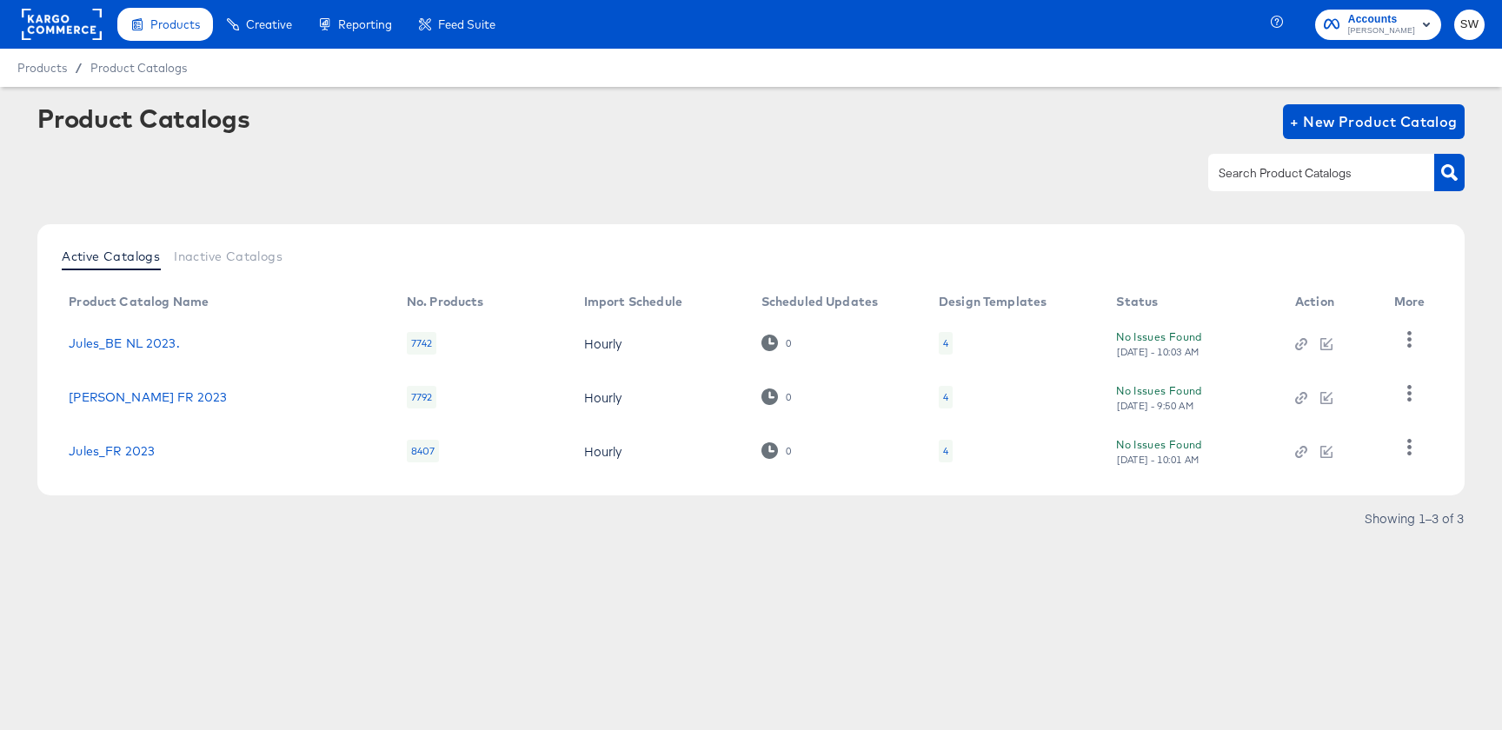
click at [1407, 28] on span "Jules" at bounding box center [1382, 31] width 67 height 14
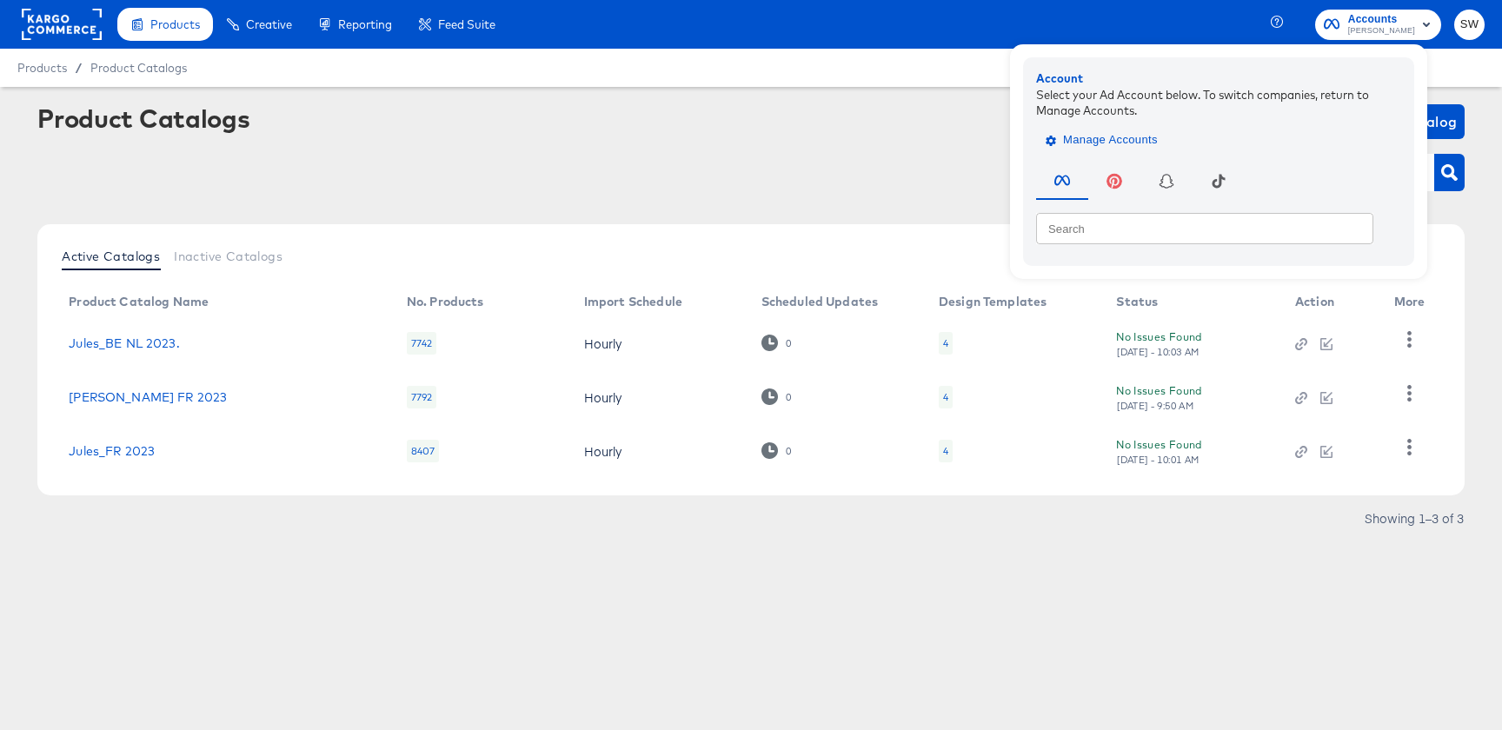
click at [1158, 148] on span "Manage Accounts" at bounding box center [1103, 140] width 109 height 20
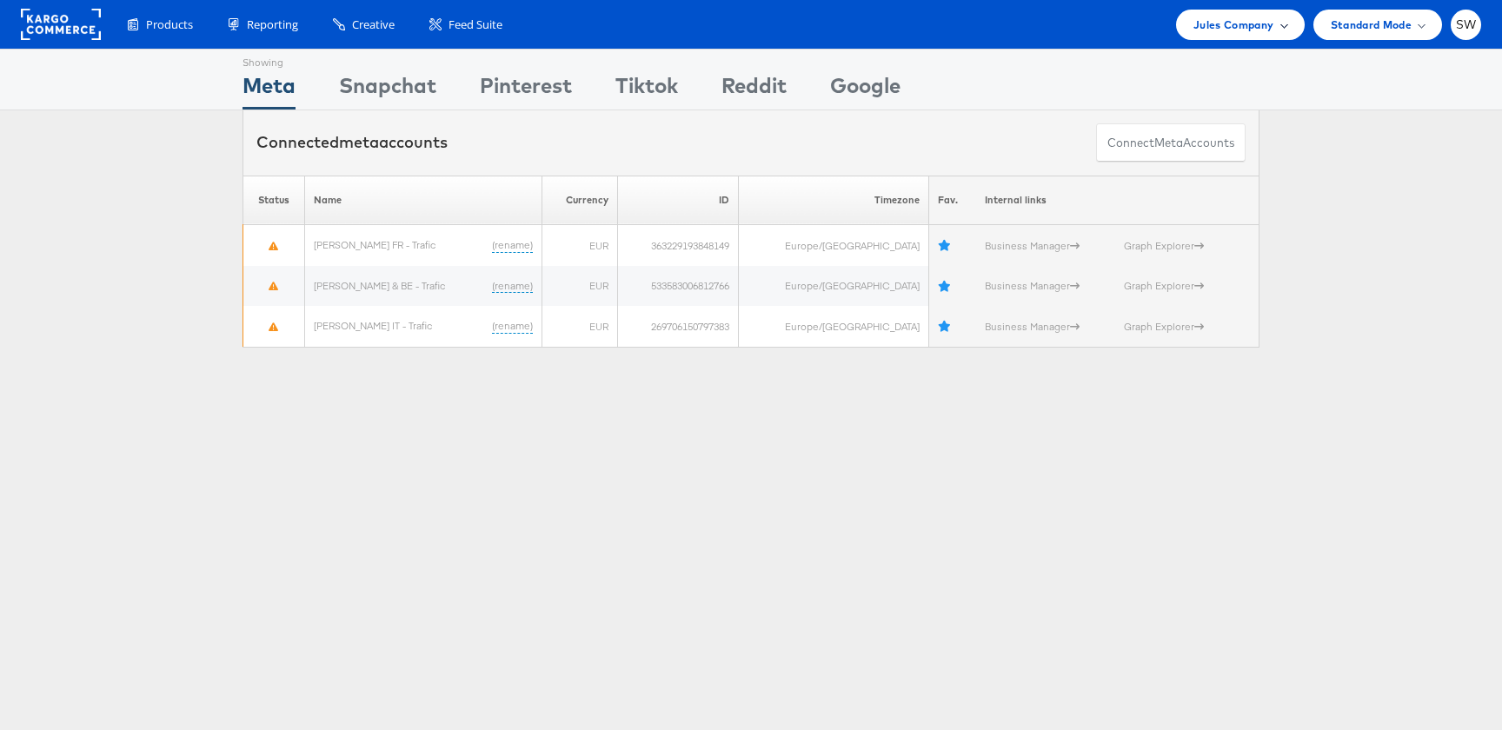
click at [1213, 13] on div "Jules Company" at bounding box center [1240, 25] width 128 height 30
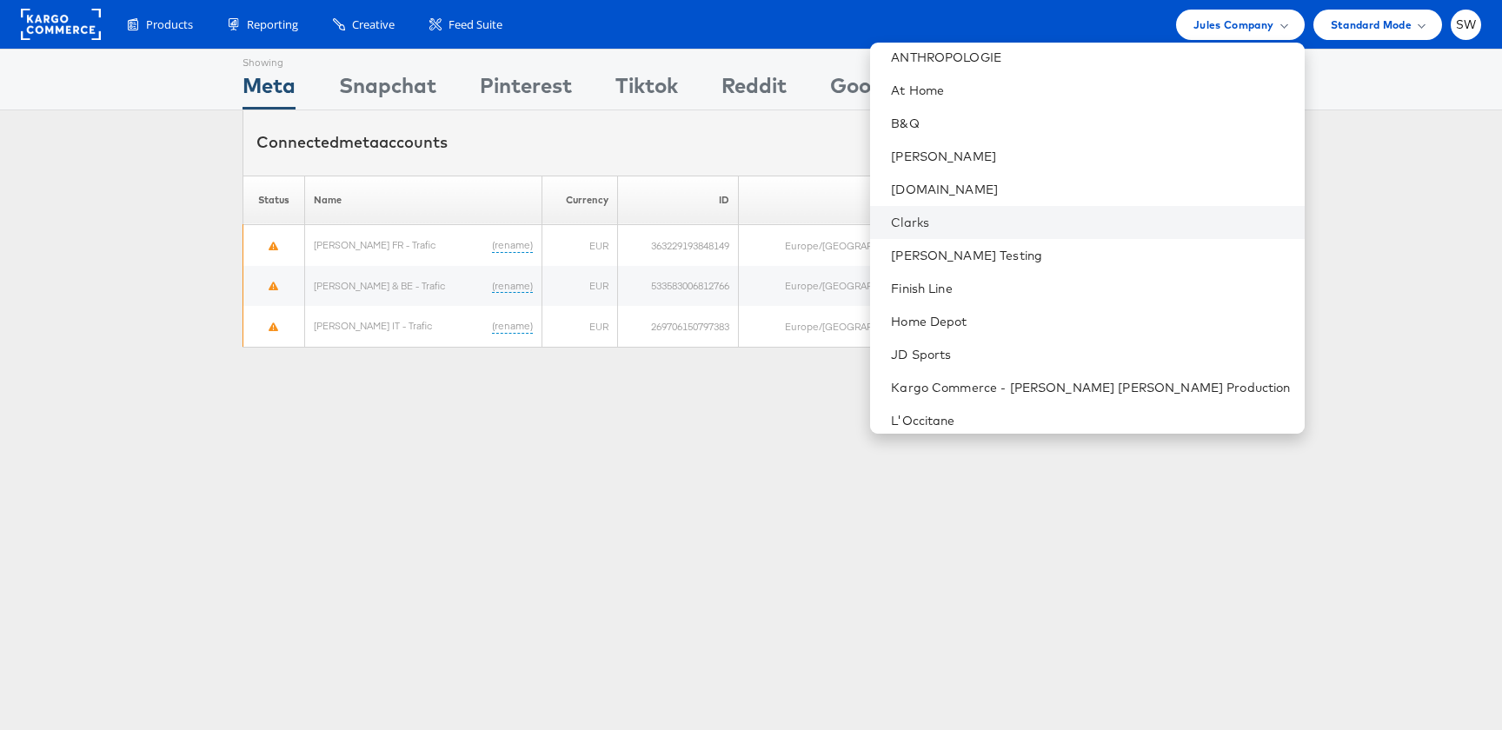
scroll to position [108, 0]
click at [1119, 358] on link "JD Sports" at bounding box center [1090, 352] width 399 height 17
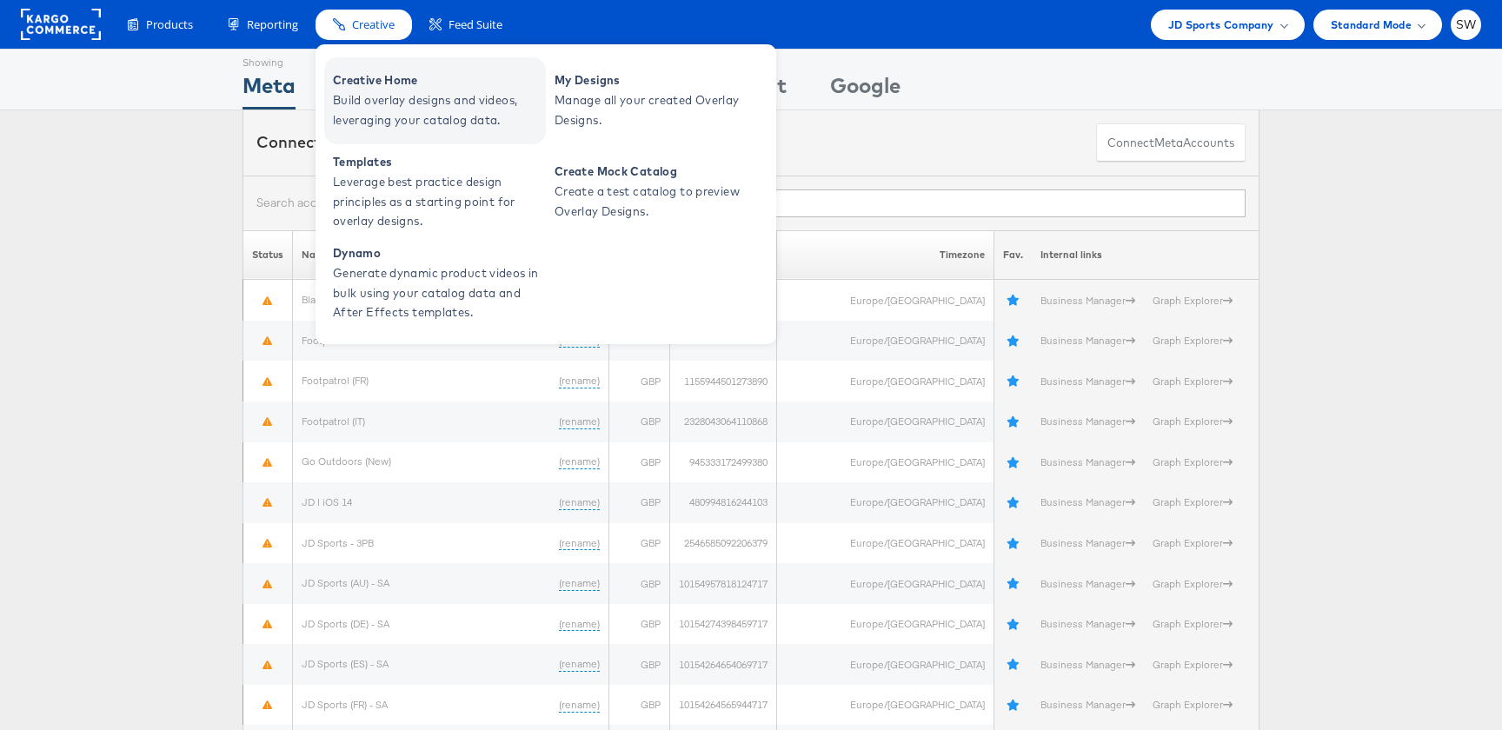
click at [381, 110] on span "Build overlay designs and videos, leveraging your catalog data." at bounding box center [437, 110] width 209 height 40
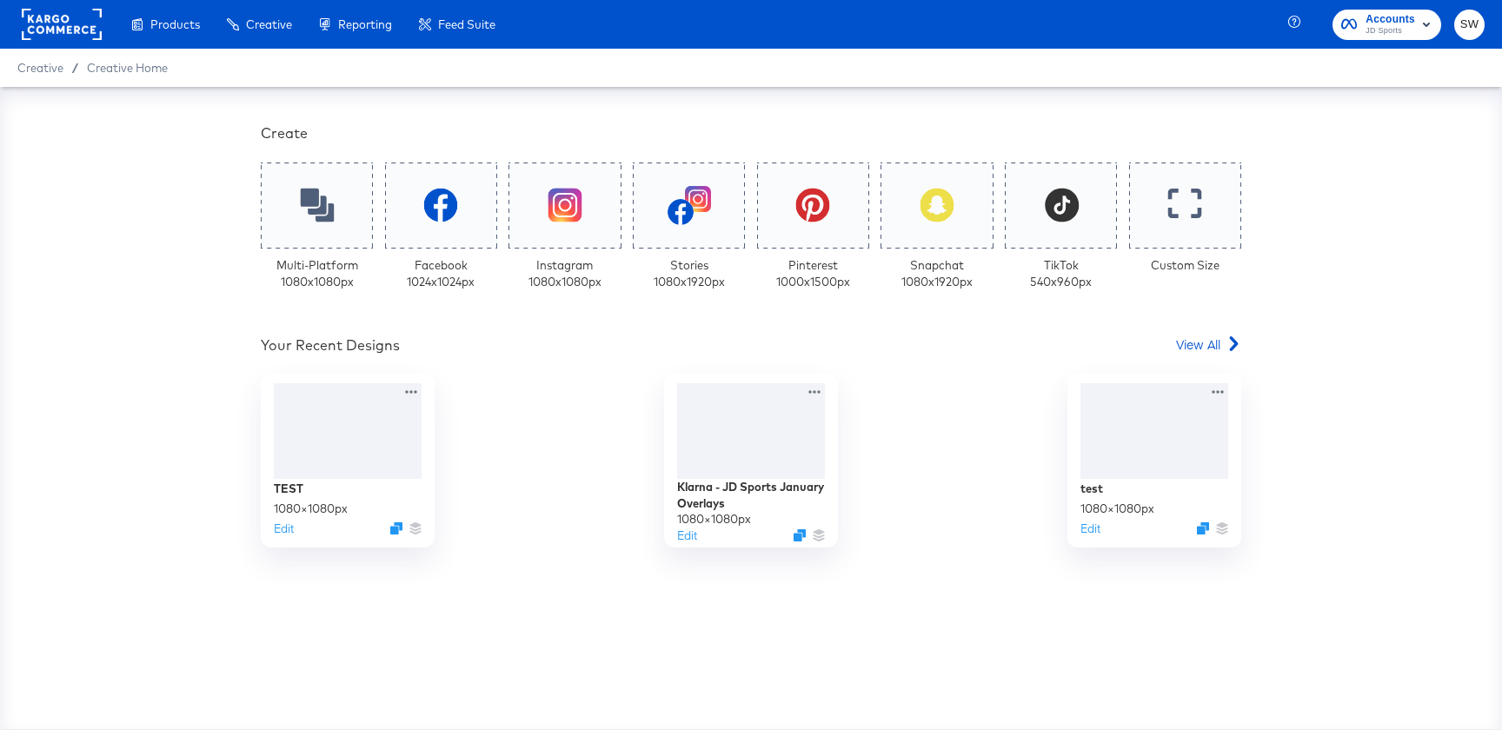
scroll to position [356, 0]
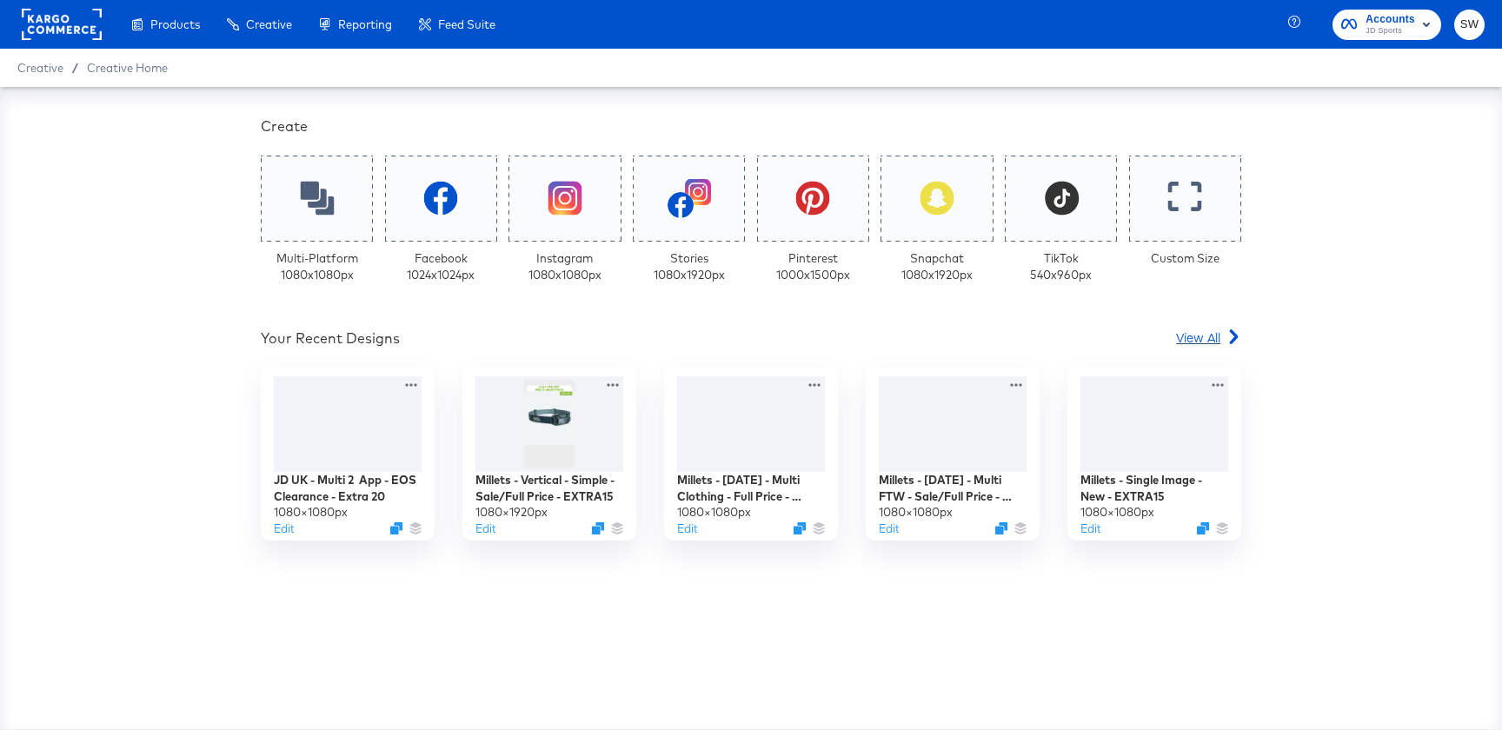
click at [1226, 331] on div "View All" at bounding box center [1208, 337] width 65 height 17
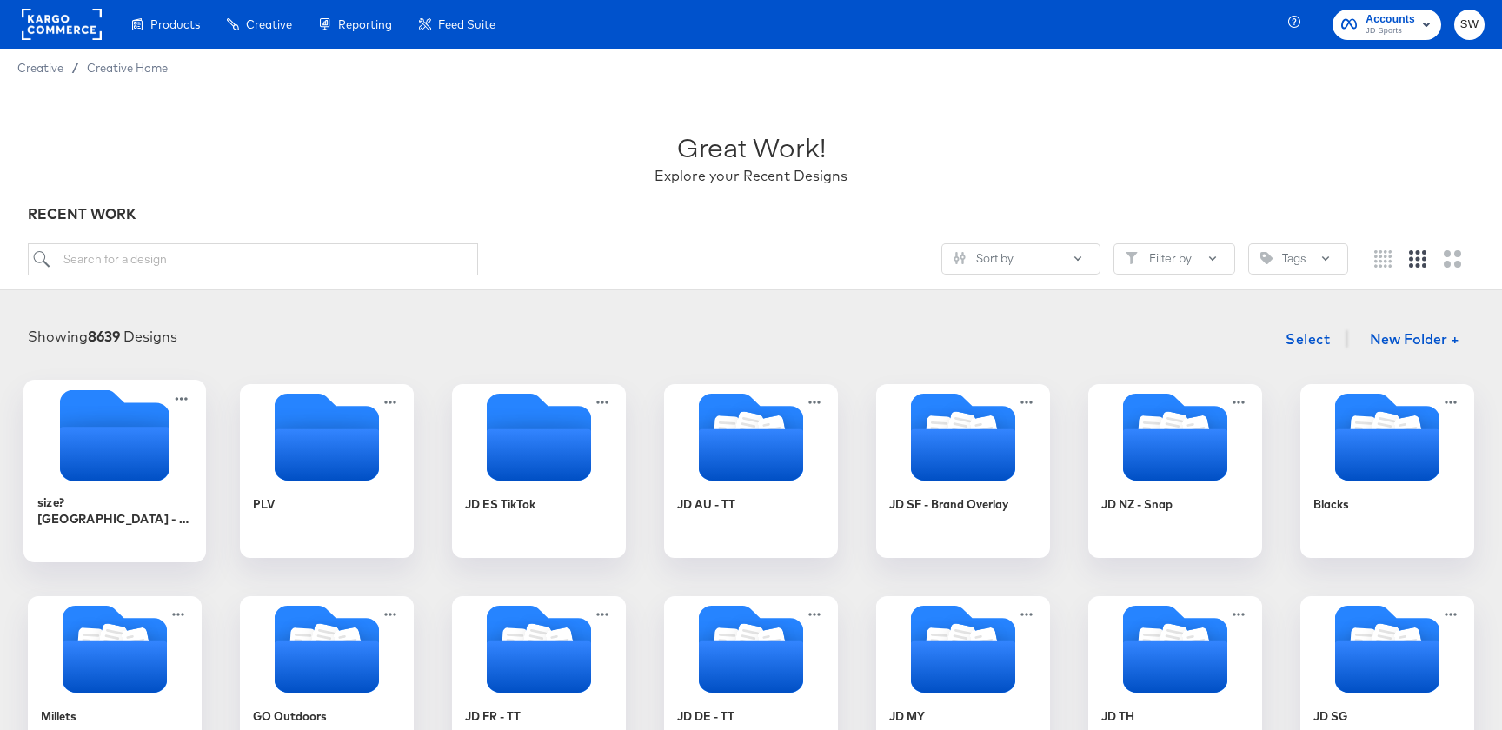
click at [121, 490] on div "size? [GEOGRAPHIC_DATA] - BAU" at bounding box center [115, 518] width 156 height 67
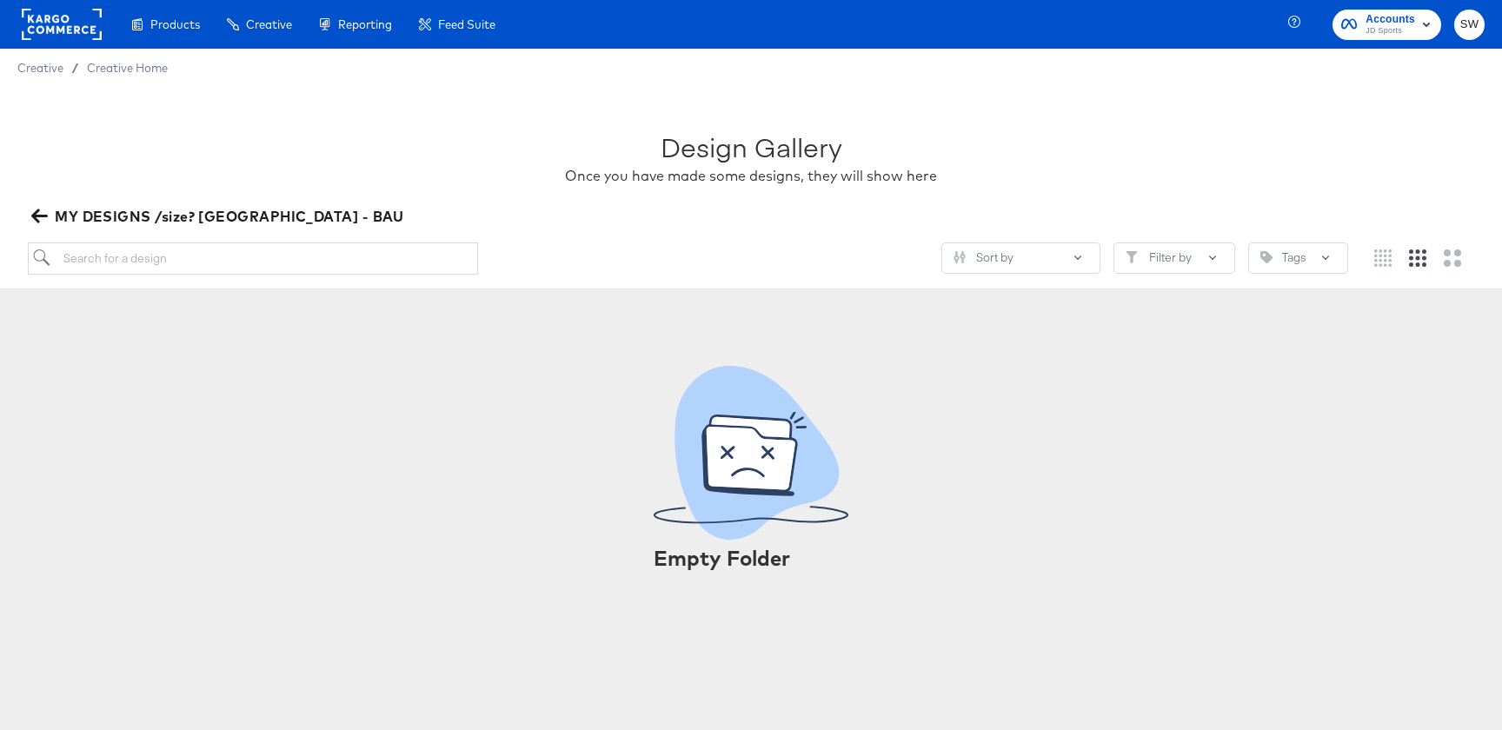
click at [41, 228] on span "MY DESIGNS /size? [GEOGRAPHIC_DATA] - BAU" at bounding box center [220, 216] width 370 height 24
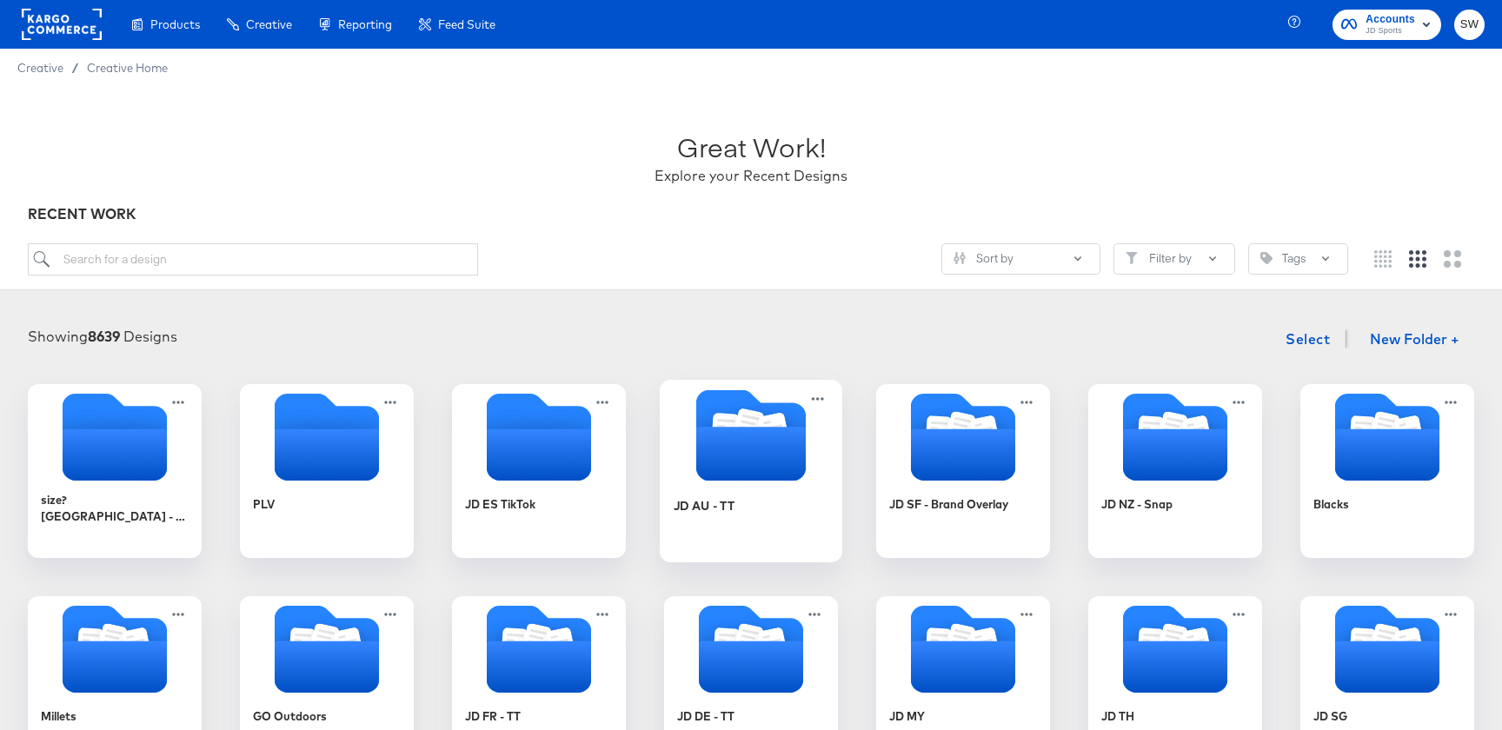
click at [766, 432] on icon "Folder" at bounding box center [751, 454] width 110 height 54
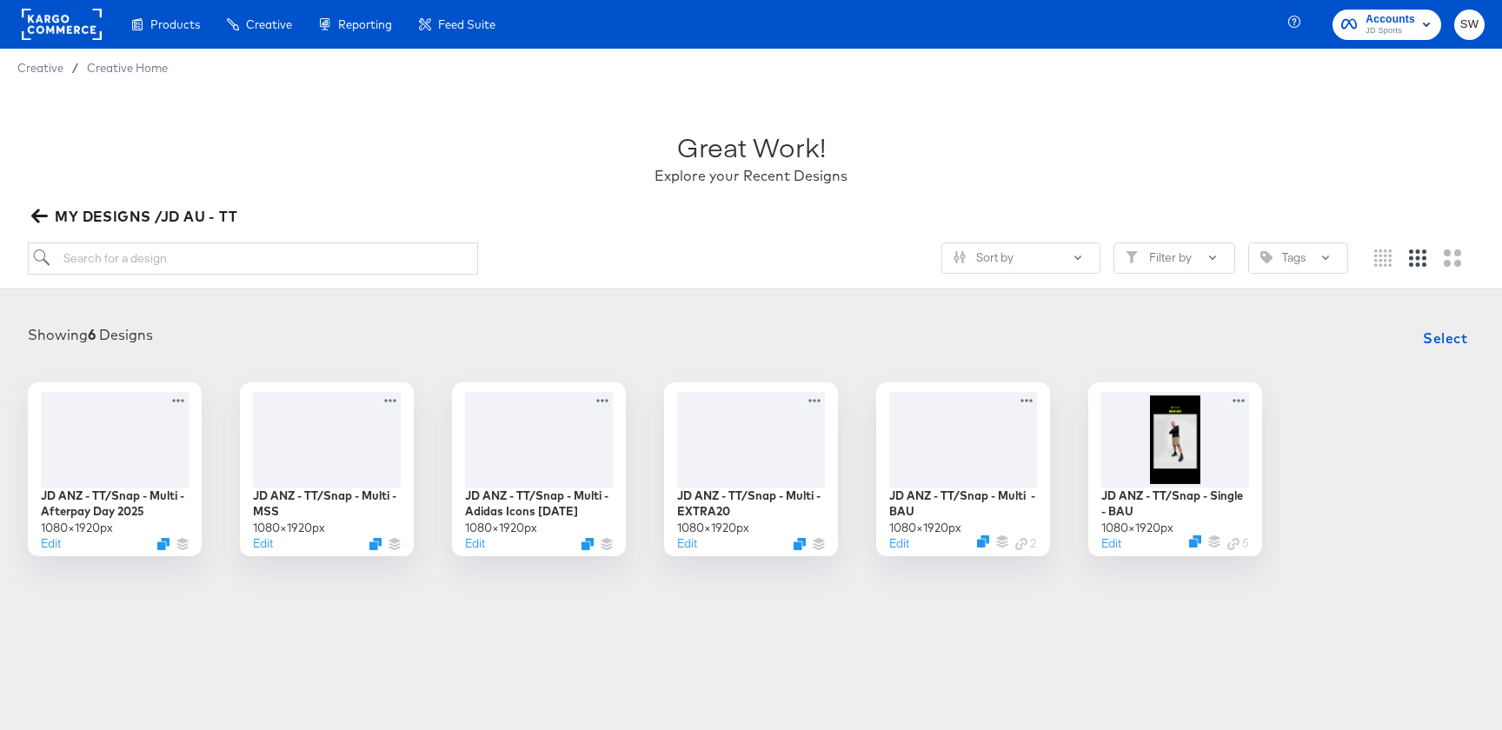
click at [37, 210] on icon "button" at bounding box center [39, 216] width 17 height 17
